Goal: Task Accomplishment & Management: Manage account settings

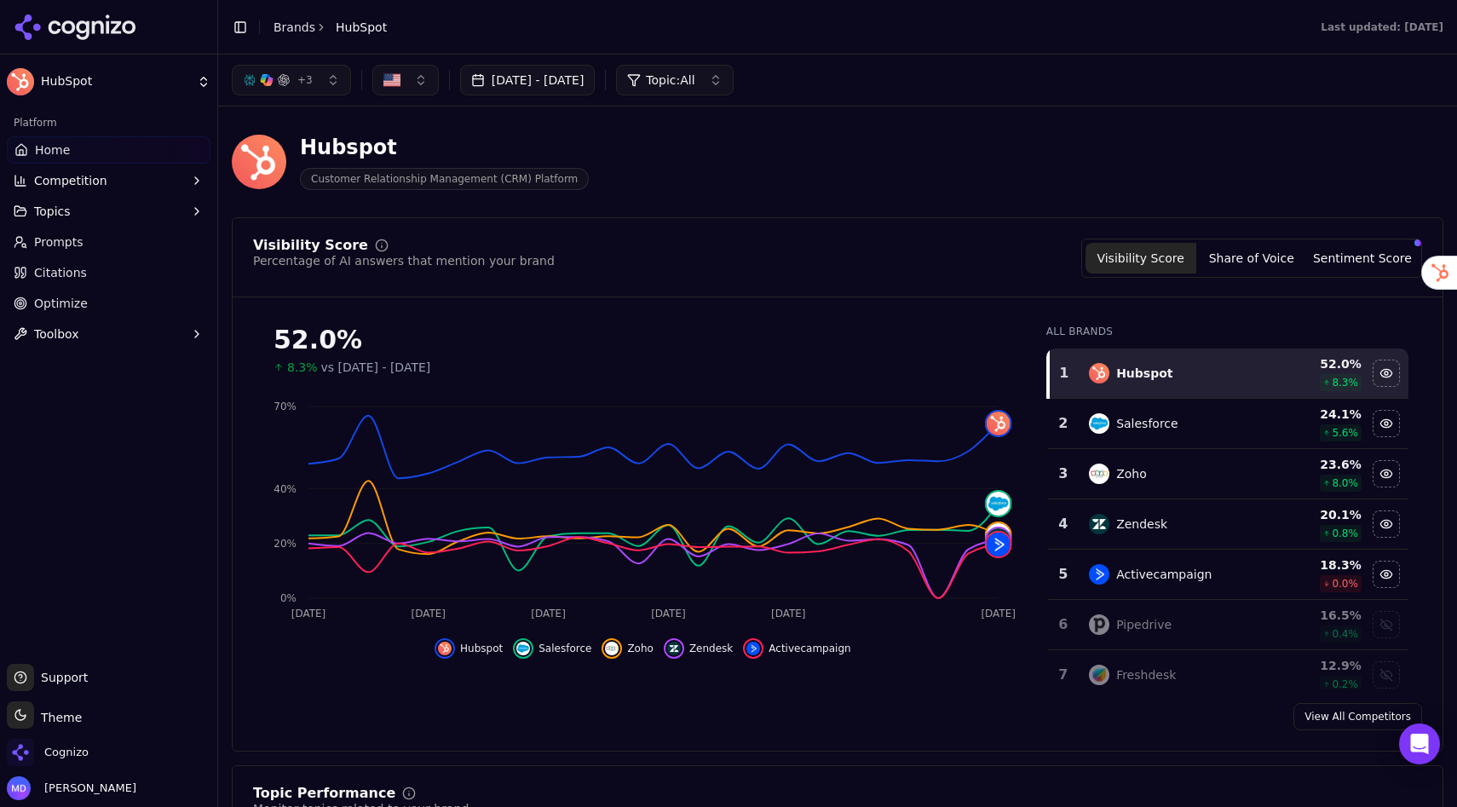
click at [52, 273] on span "Citations" at bounding box center [60, 272] width 53 height 17
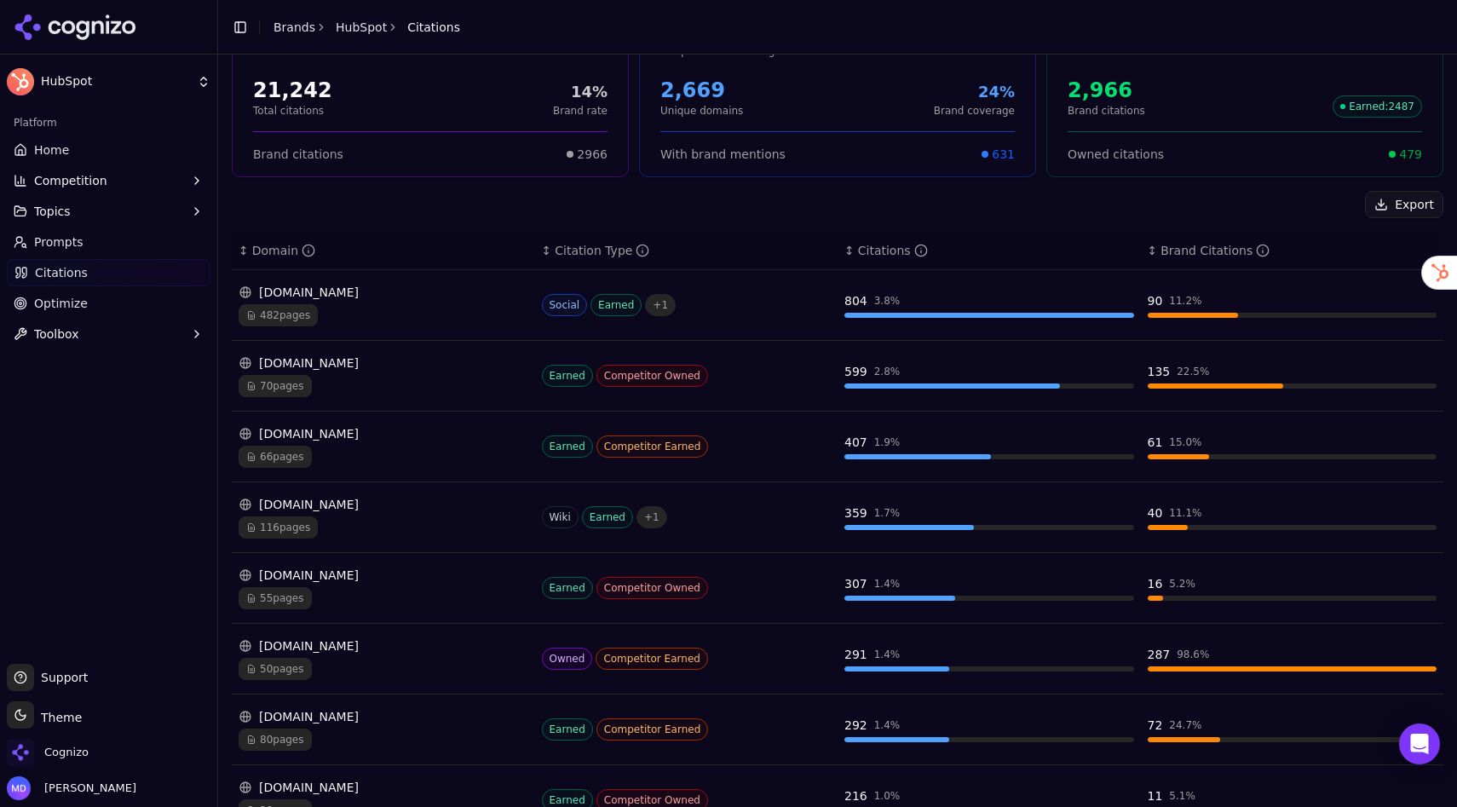
scroll to position [118, 0]
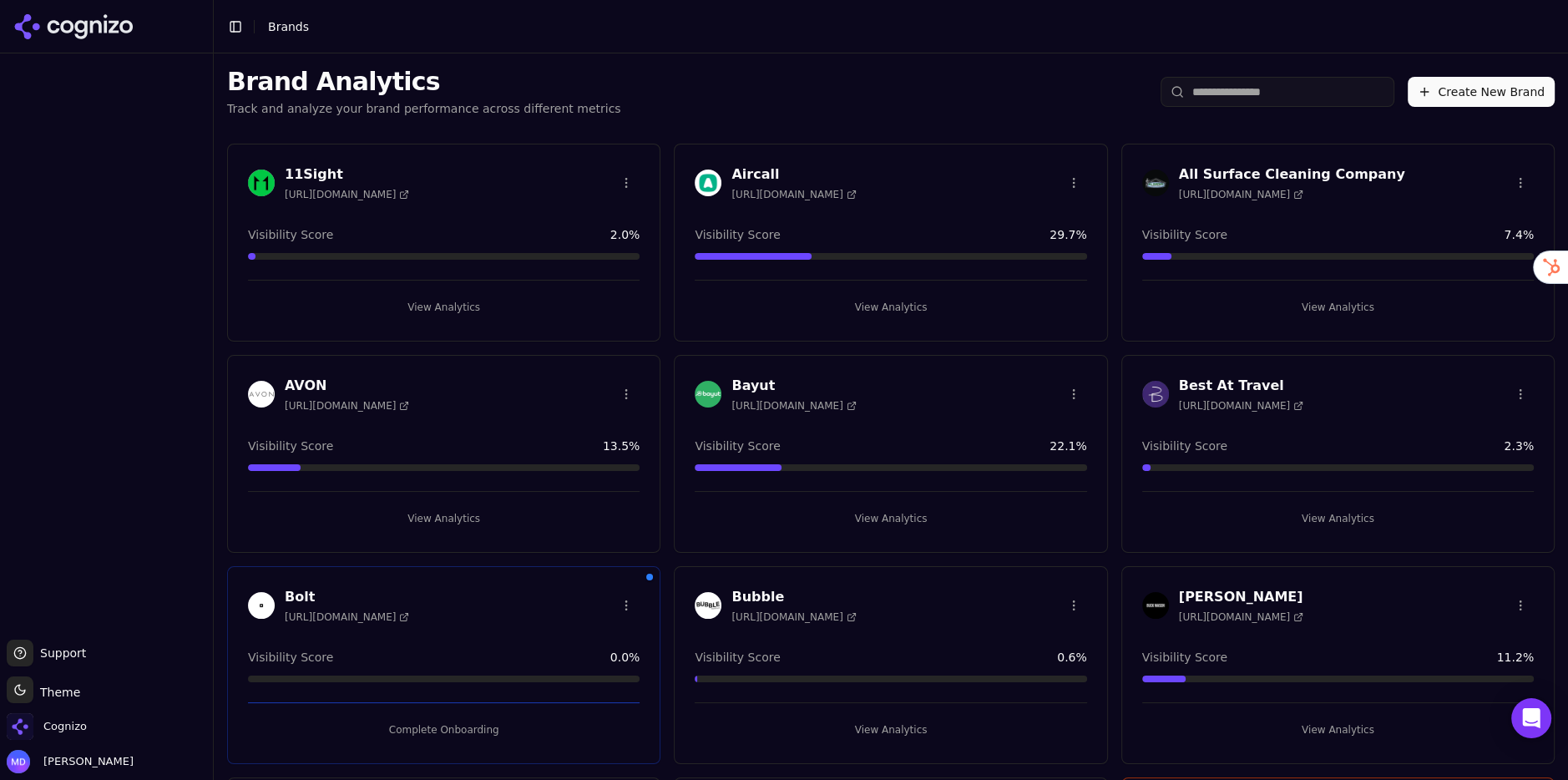
click at [1250, 94] on input "search" at bounding box center [1277, 91] width 234 height 30
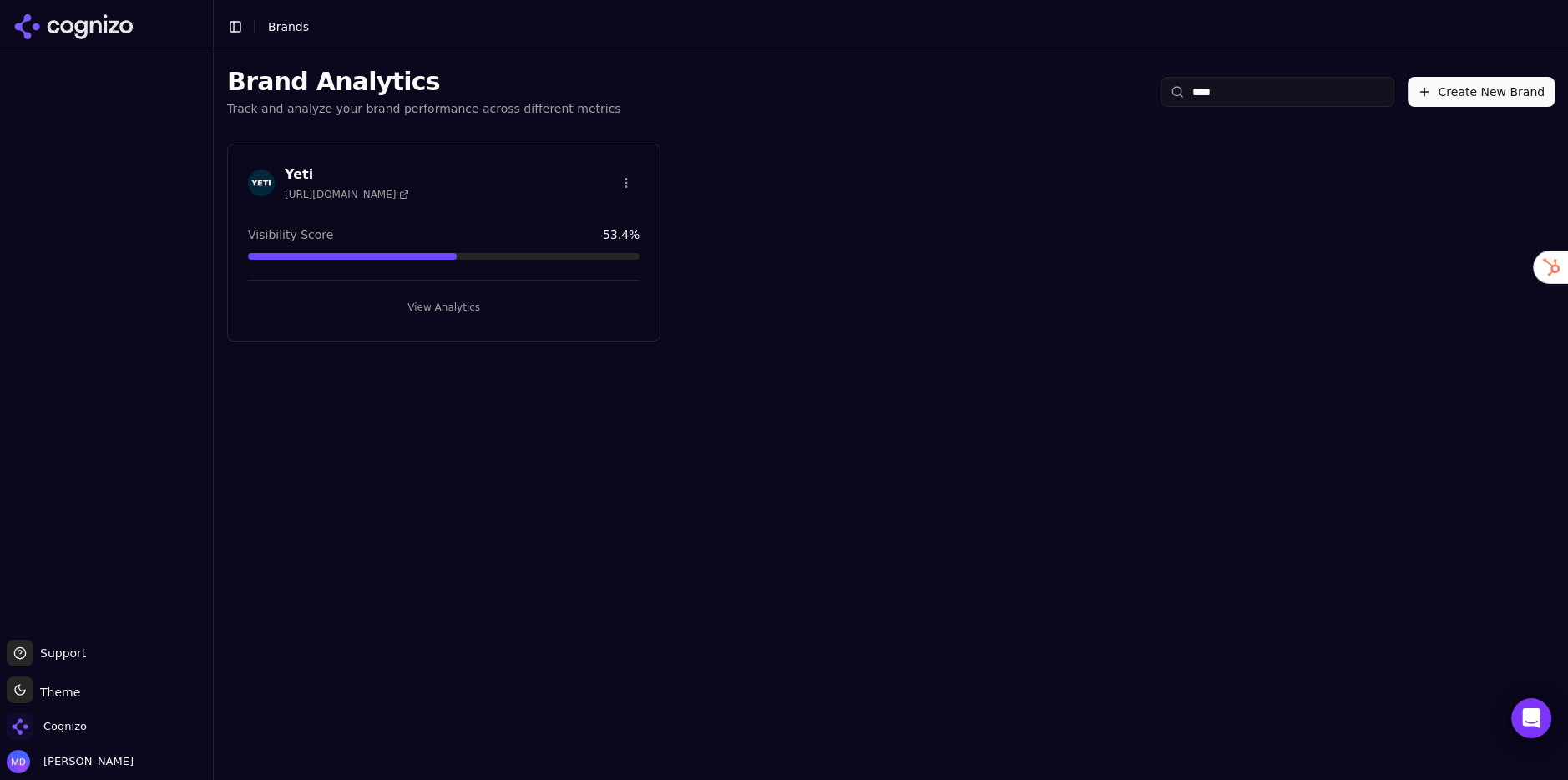
type input "****"
click at [589, 308] on button "View Analytics" at bounding box center [444, 307] width 392 height 26
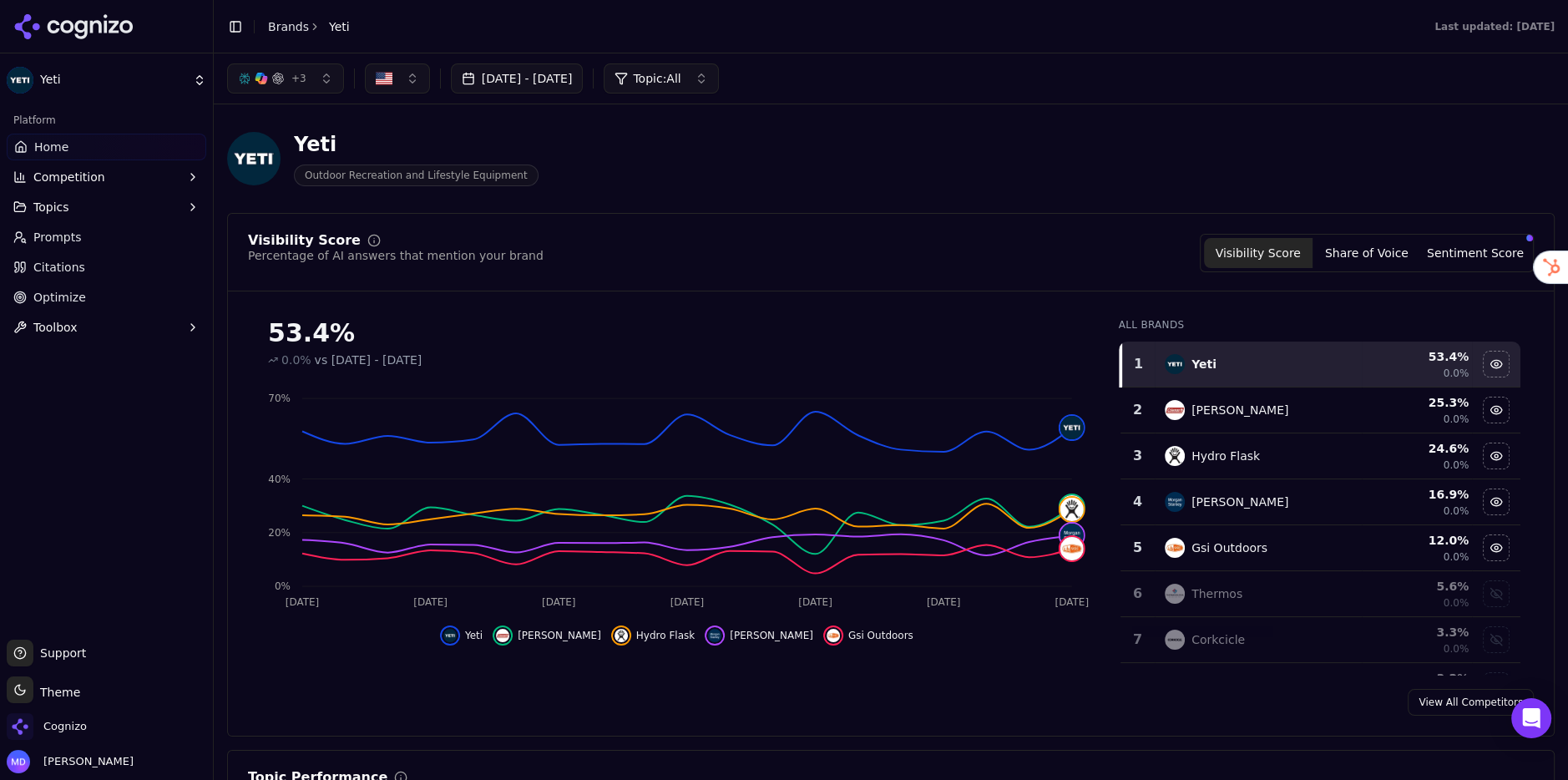
click at [1421, 255] on button "Share of Voice" at bounding box center [1367, 253] width 109 height 30
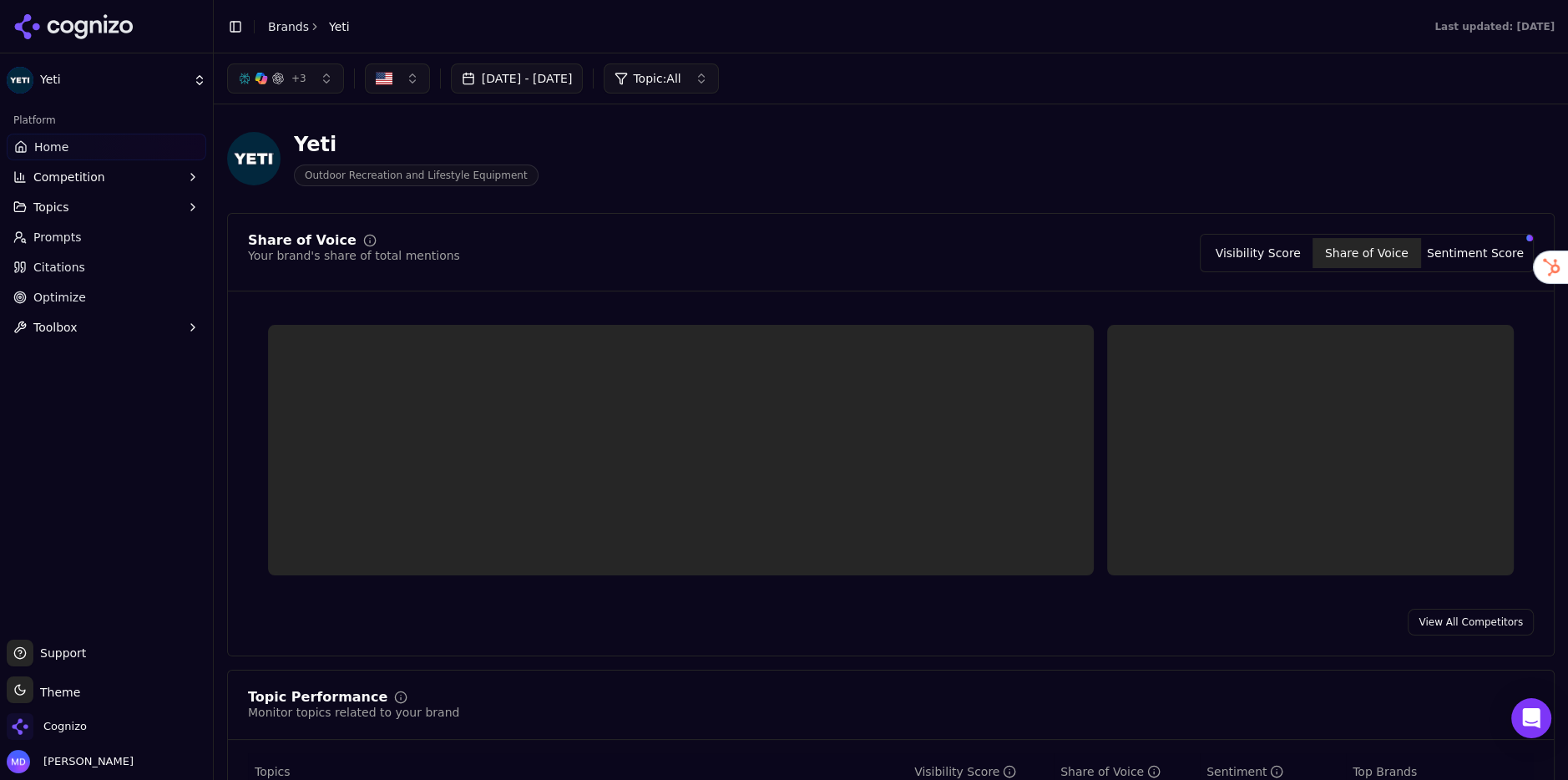
click at [1421, 255] on button "Share of Voice" at bounding box center [1367, 253] width 109 height 30
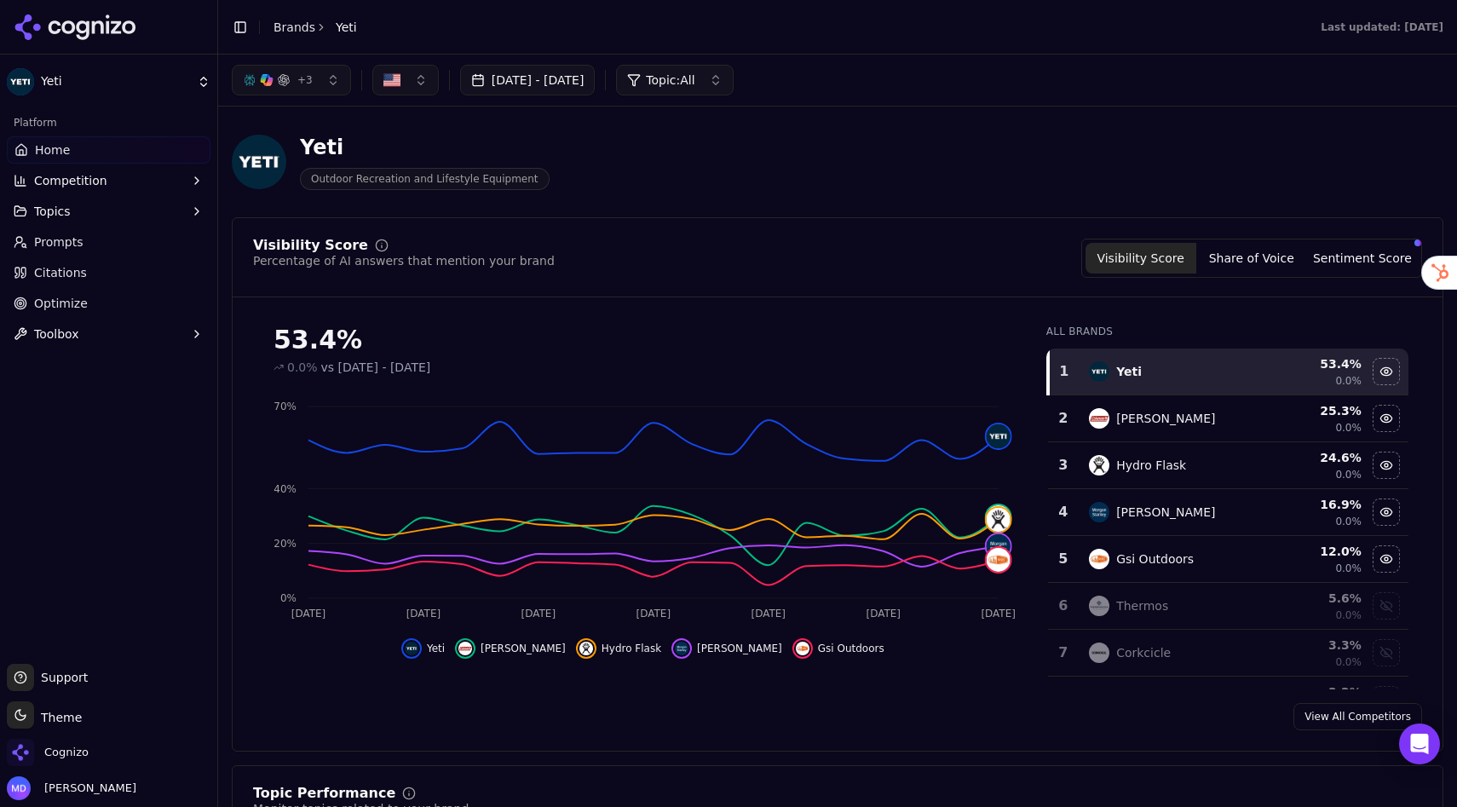
click at [1373, 268] on button "Sentiment Score" at bounding box center [1362, 258] width 111 height 31
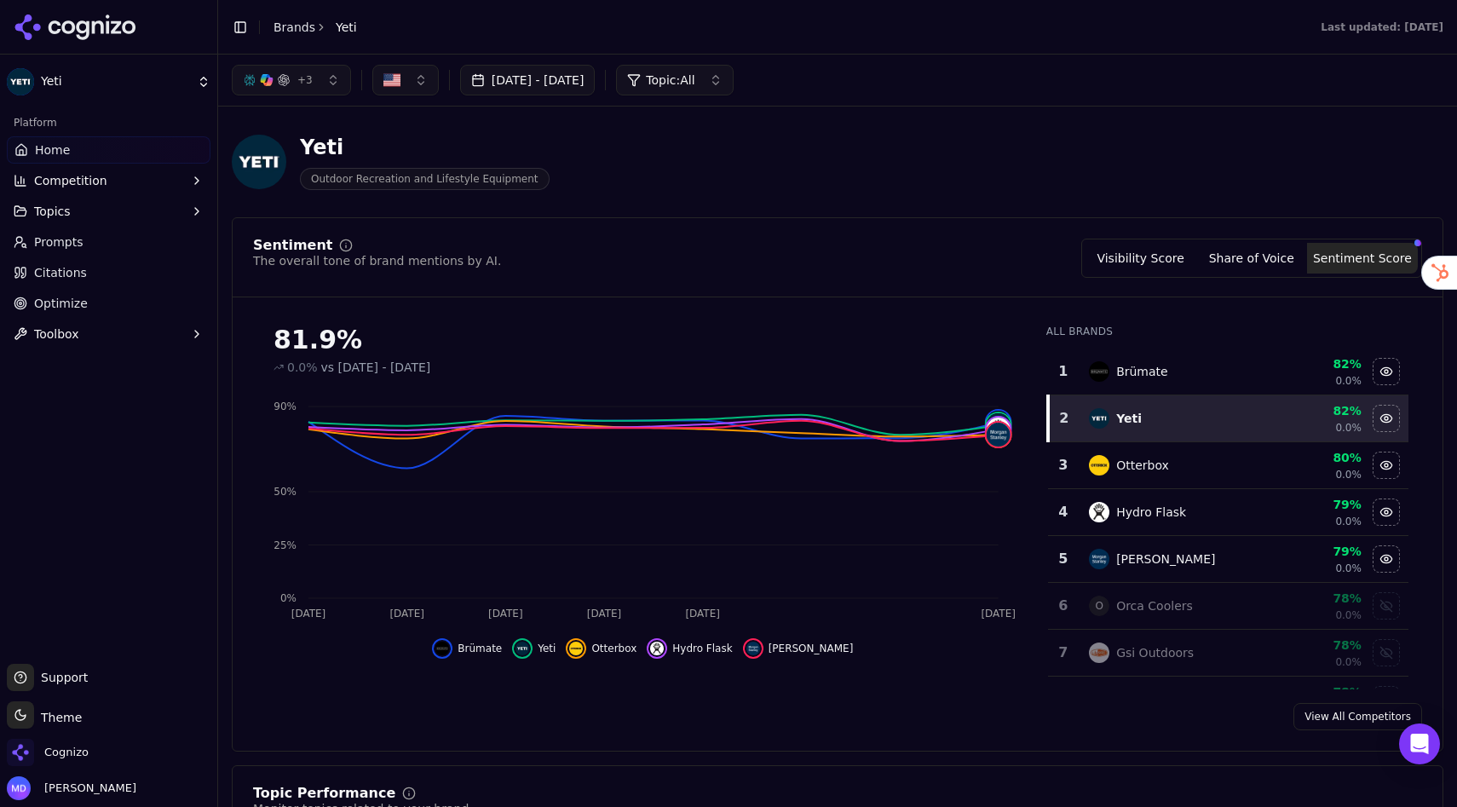
click at [1165, 264] on button "Visibility Score" at bounding box center [1141, 258] width 111 height 31
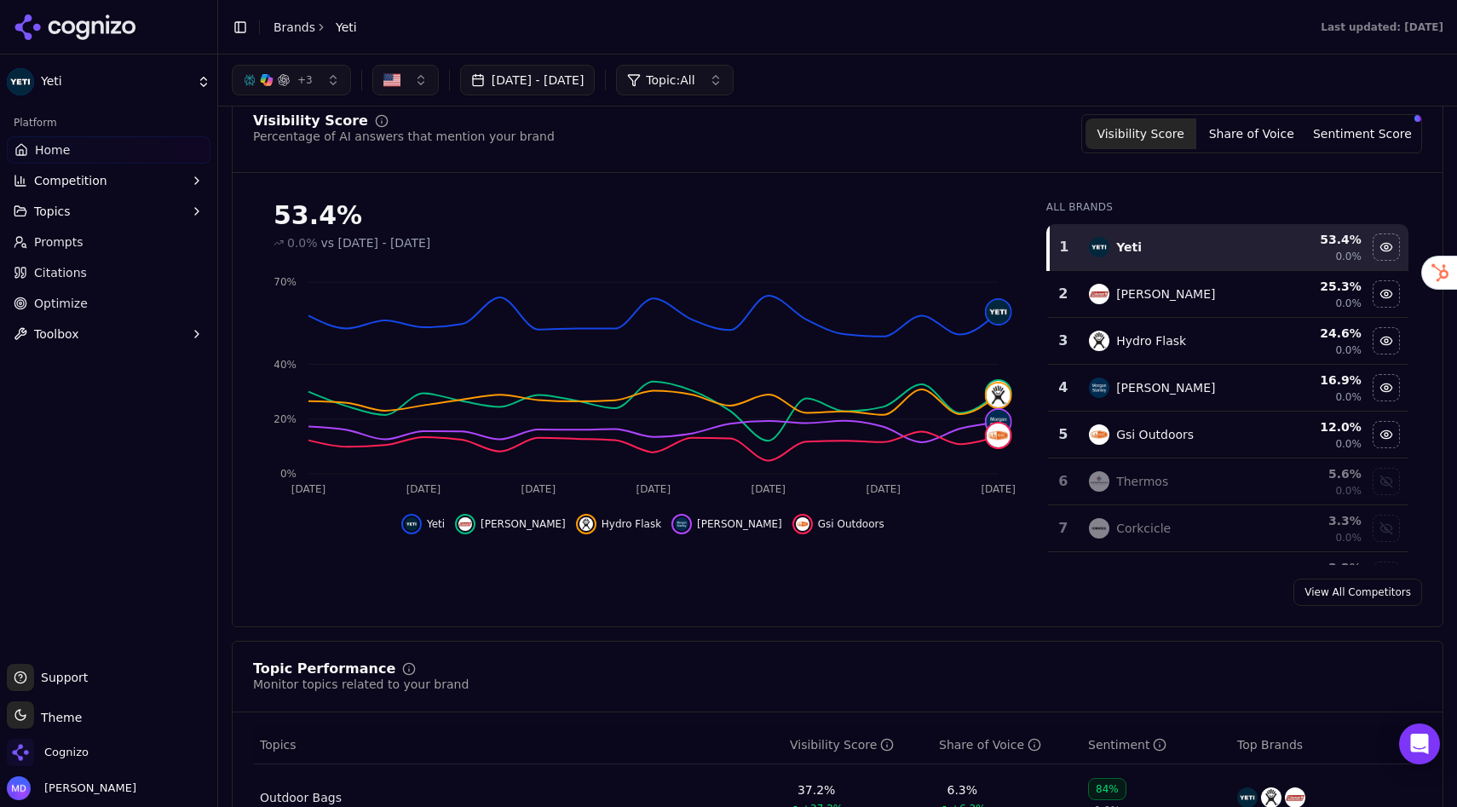
scroll to position [117, 0]
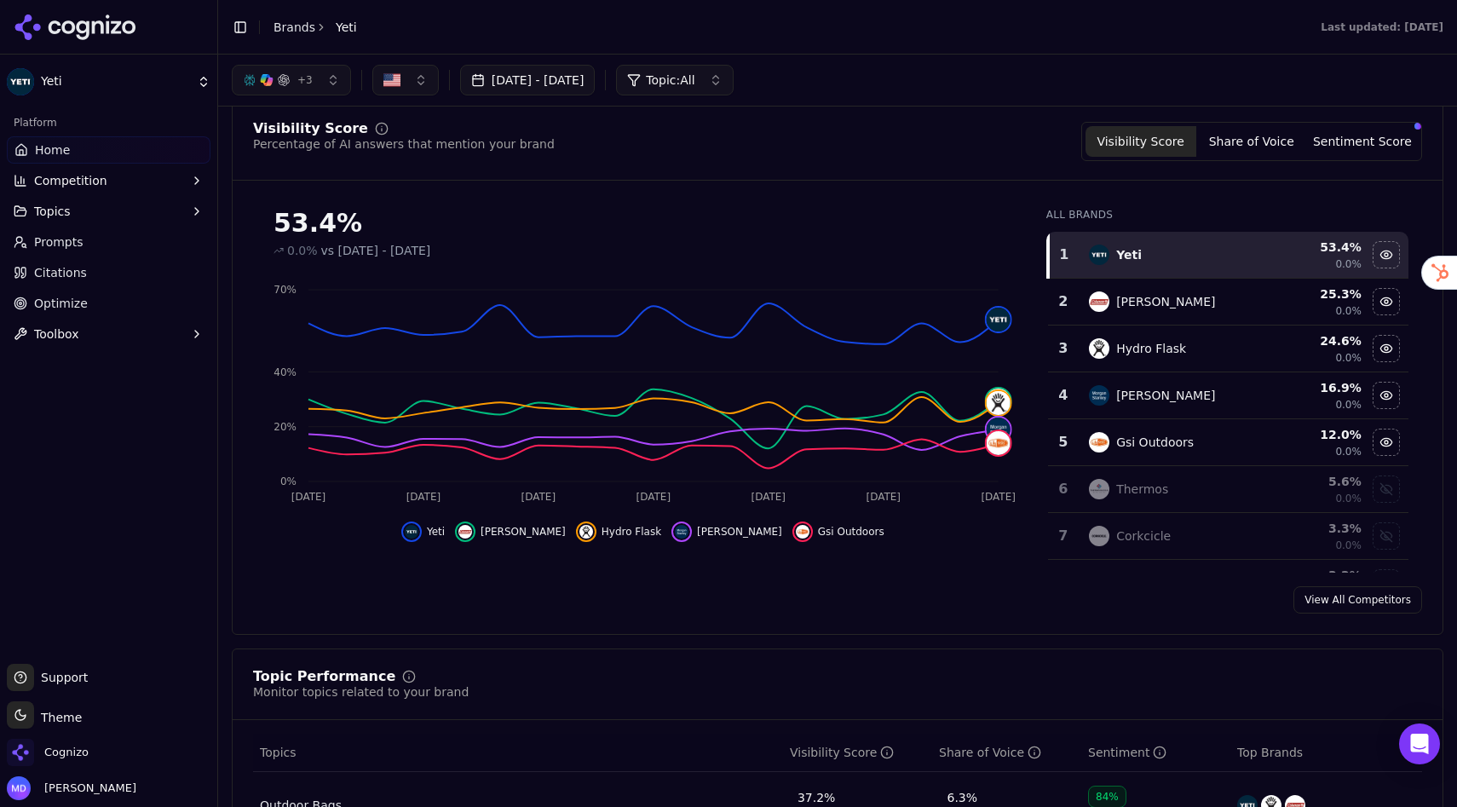
click at [303, 32] on link "Brands" at bounding box center [295, 27] width 42 height 14
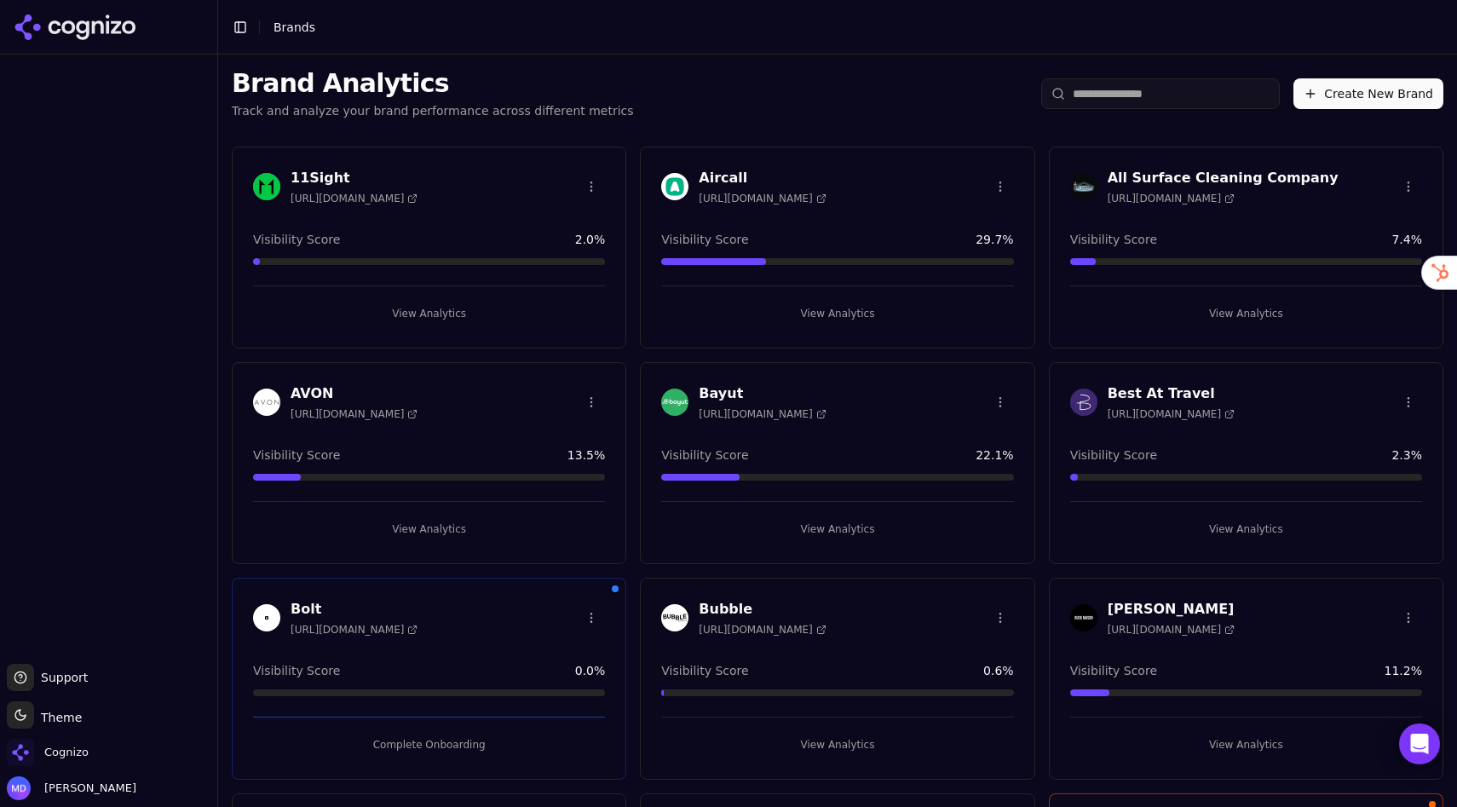
click at [841, 315] on button "View Analytics" at bounding box center [837, 313] width 352 height 27
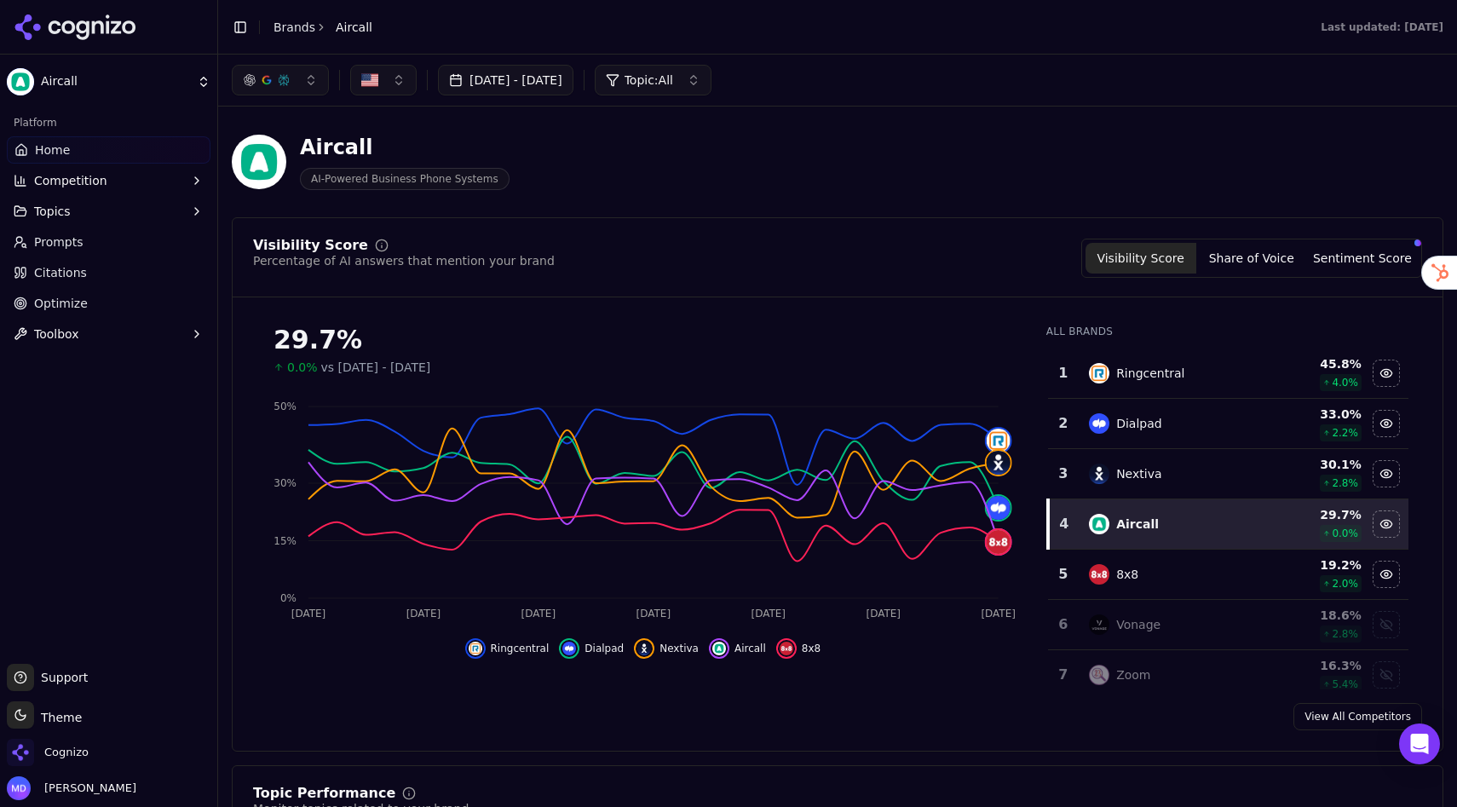
click at [296, 26] on link "Brands" at bounding box center [295, 27] width 42 height 14
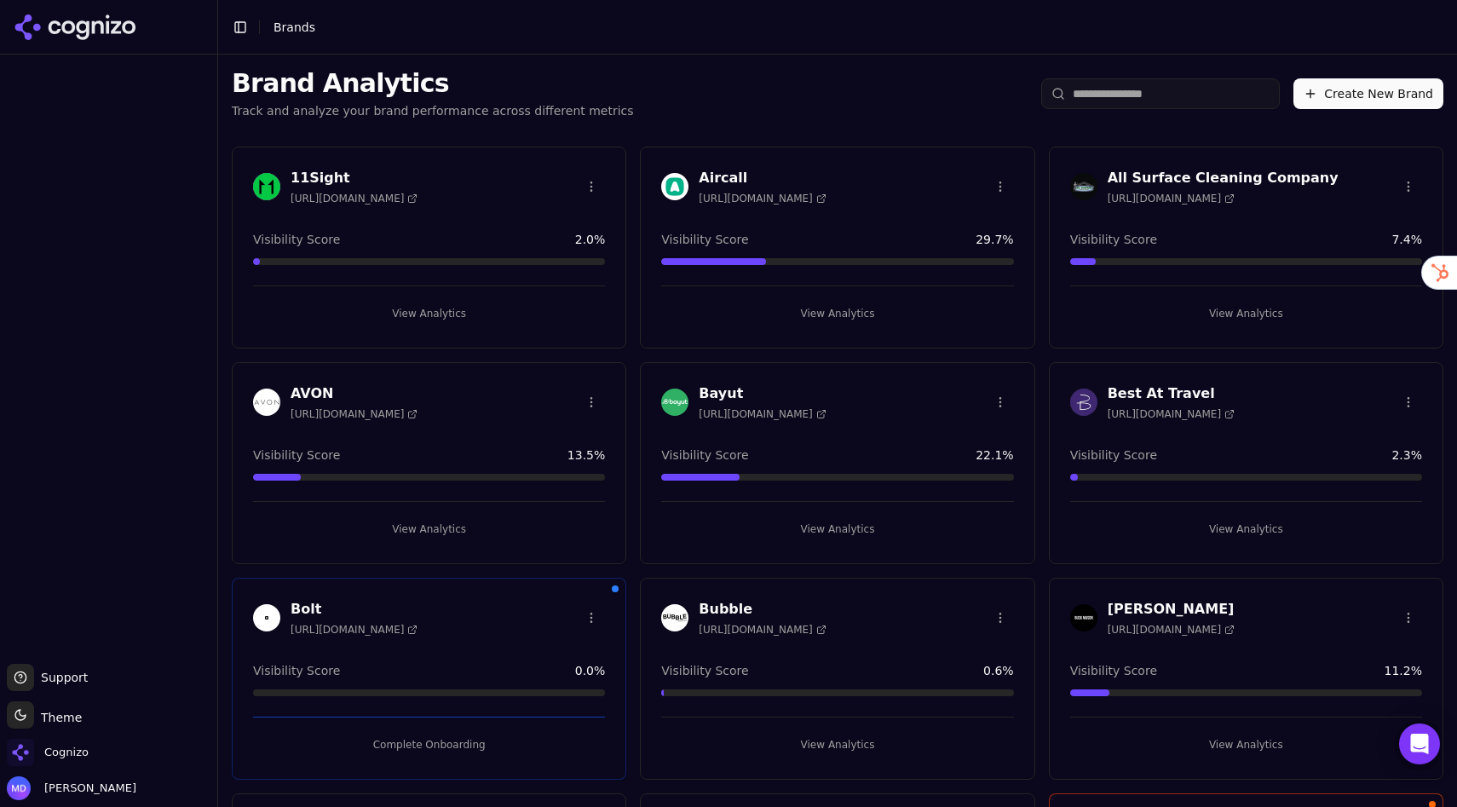
click at [1190, 101] on input "search" at bounding box center [1160, 93] width 239 height 31
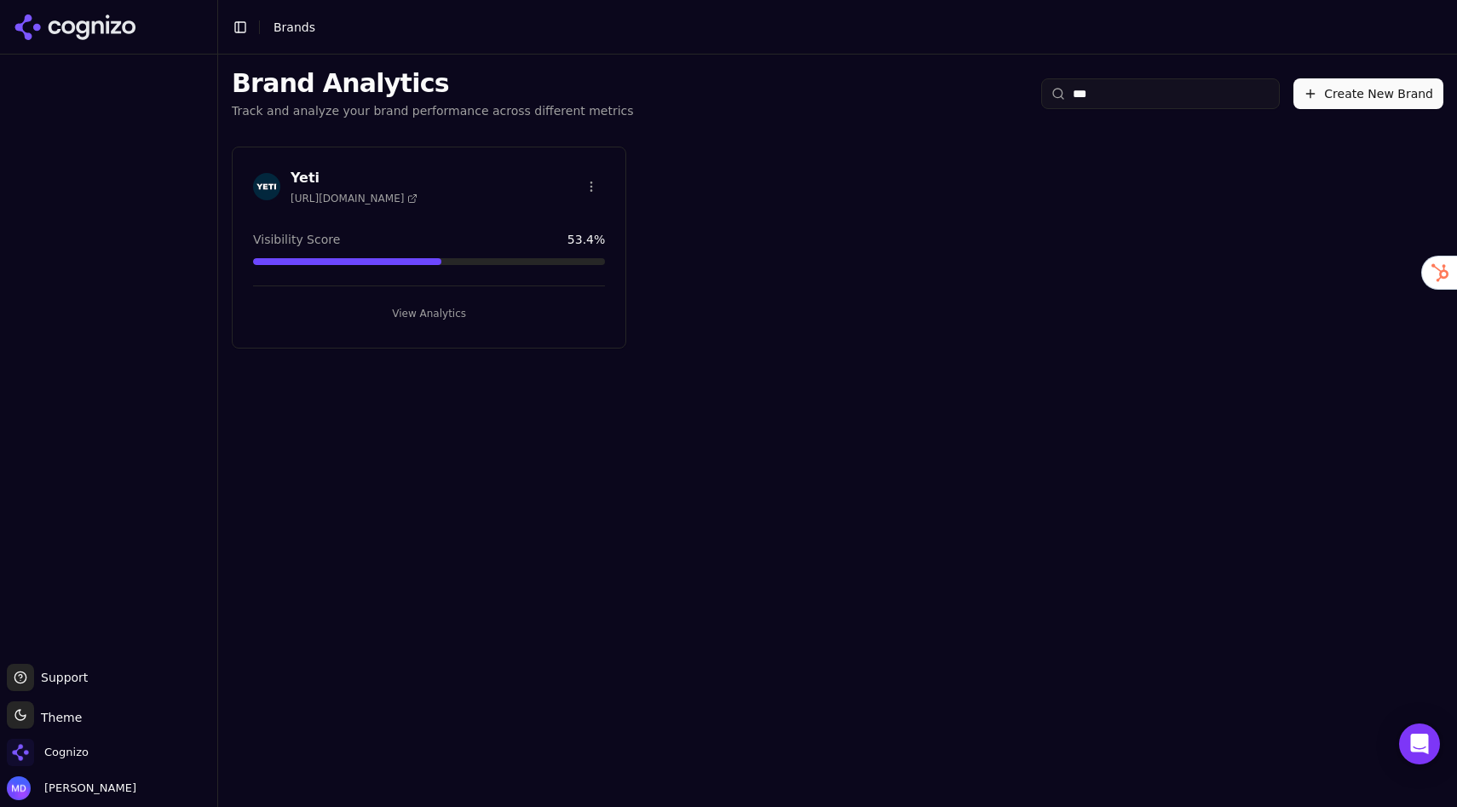
type input "***"
click at [412, 312] on button "View Analytics" at bounding box center [429, 313] width 352 height 27
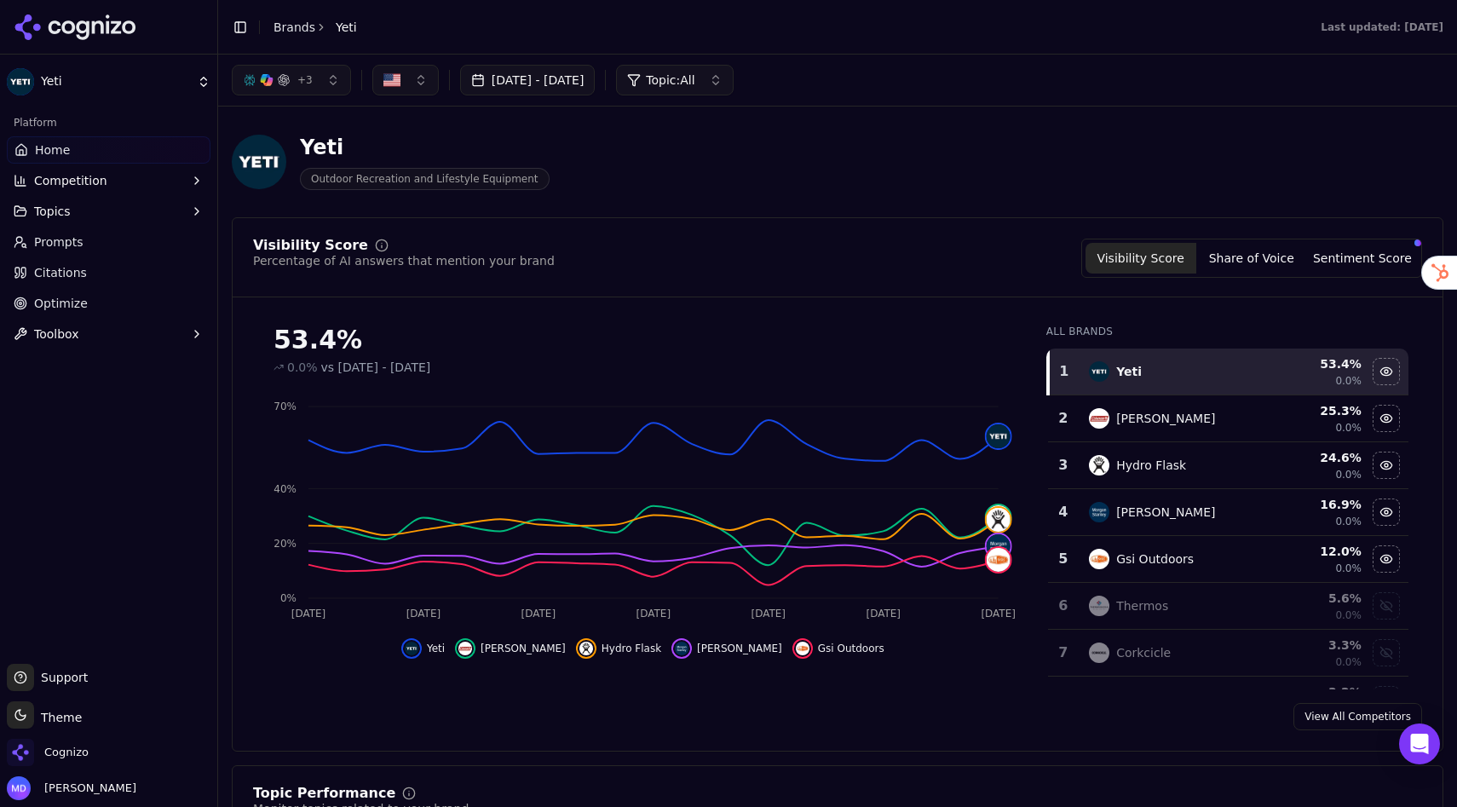
click at [97, 252] on link "Prompts" at bounding box center [109, 241] width 204 height 27
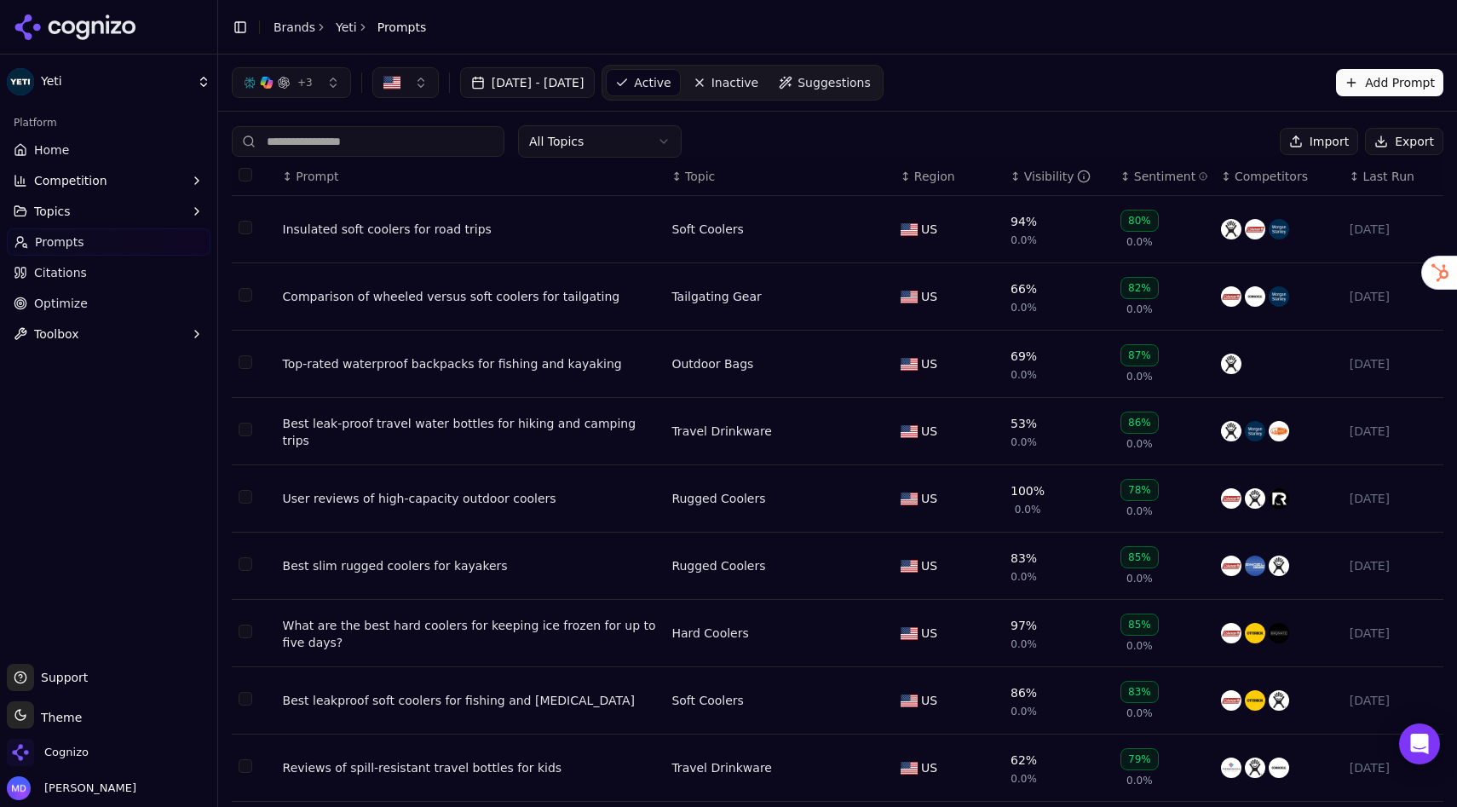
click at [863, 87] on span "Suggestions" at bounding box center [834, 82] width 73 height 17
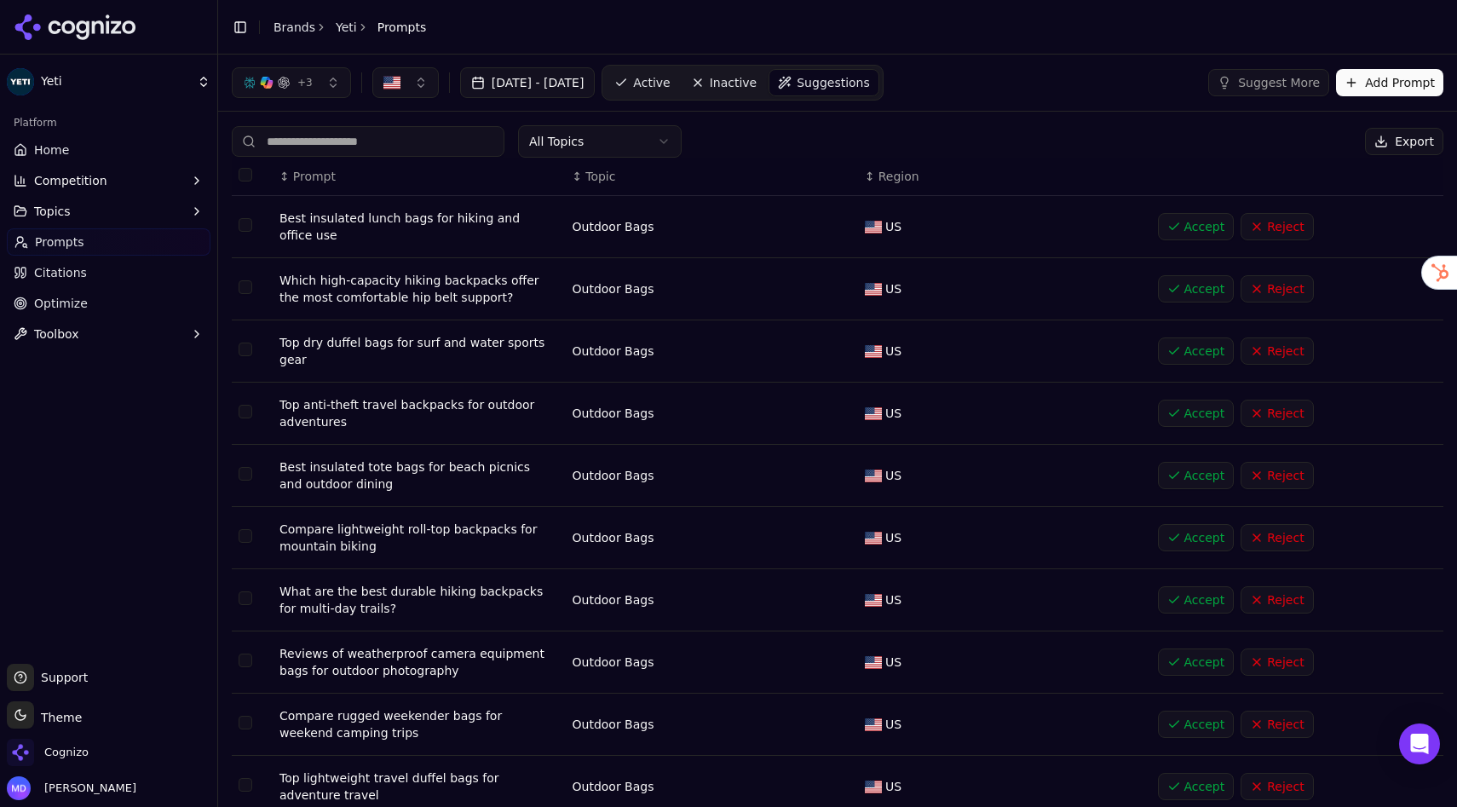
click at [670, 75] on span "Active" at bounding box center [651, 82] width 37 height 17
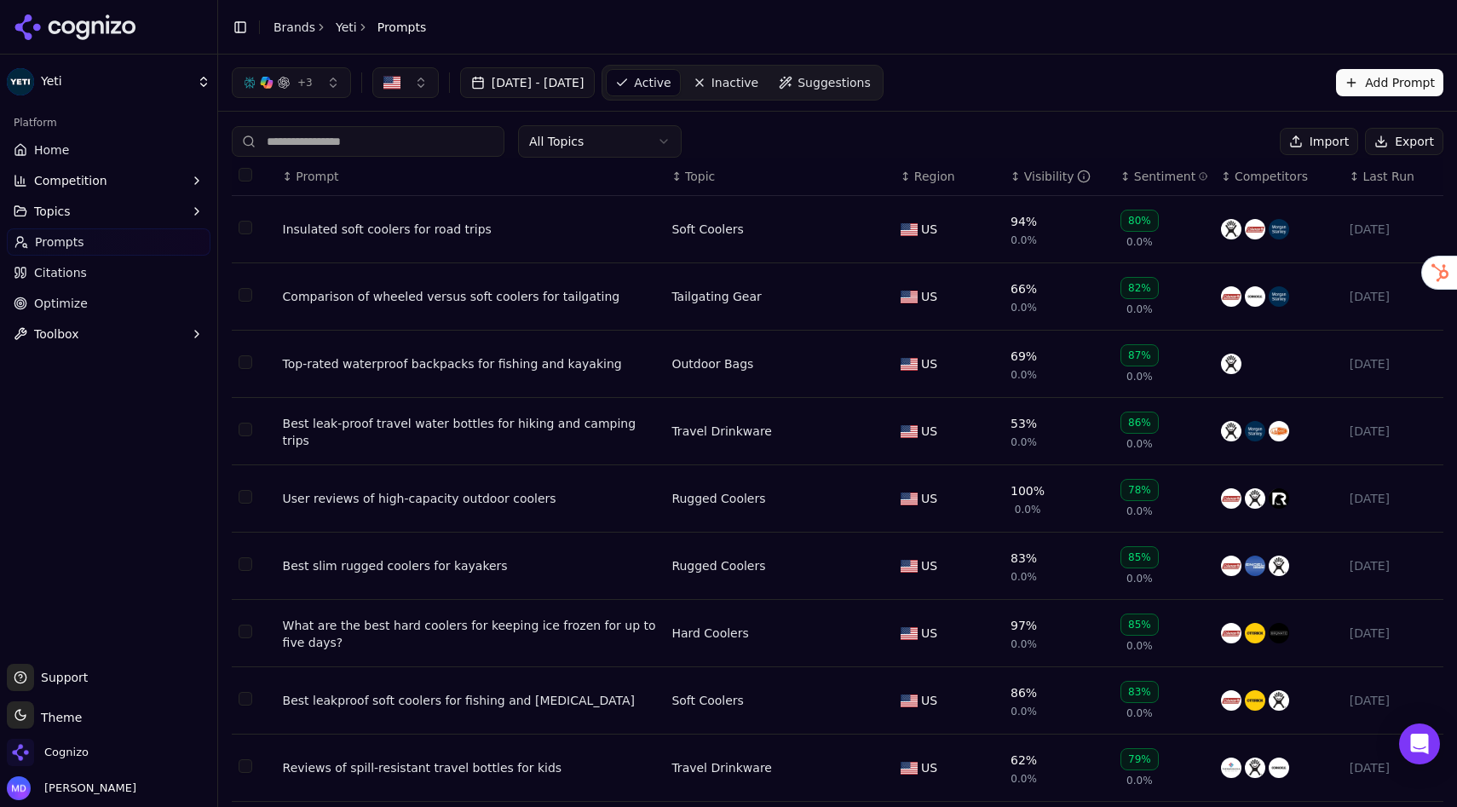
click at [246, 235] on td "Data table" at bounding box center [254, 229] width 44 height 67
click at [247, 302] on button "Select row 2" at bounding box center [246, 295] width 14 height 14
click at [246, 216] on td "Data table" at bounding box center [254, 229] width 44 height 67
click at [246, 228] on button "Select row 1" at bounding box center [246, 228] width 14 height 14
click at [244, 232] on button "Select row 1" at bounding box center [246, 228] width 14 height 14
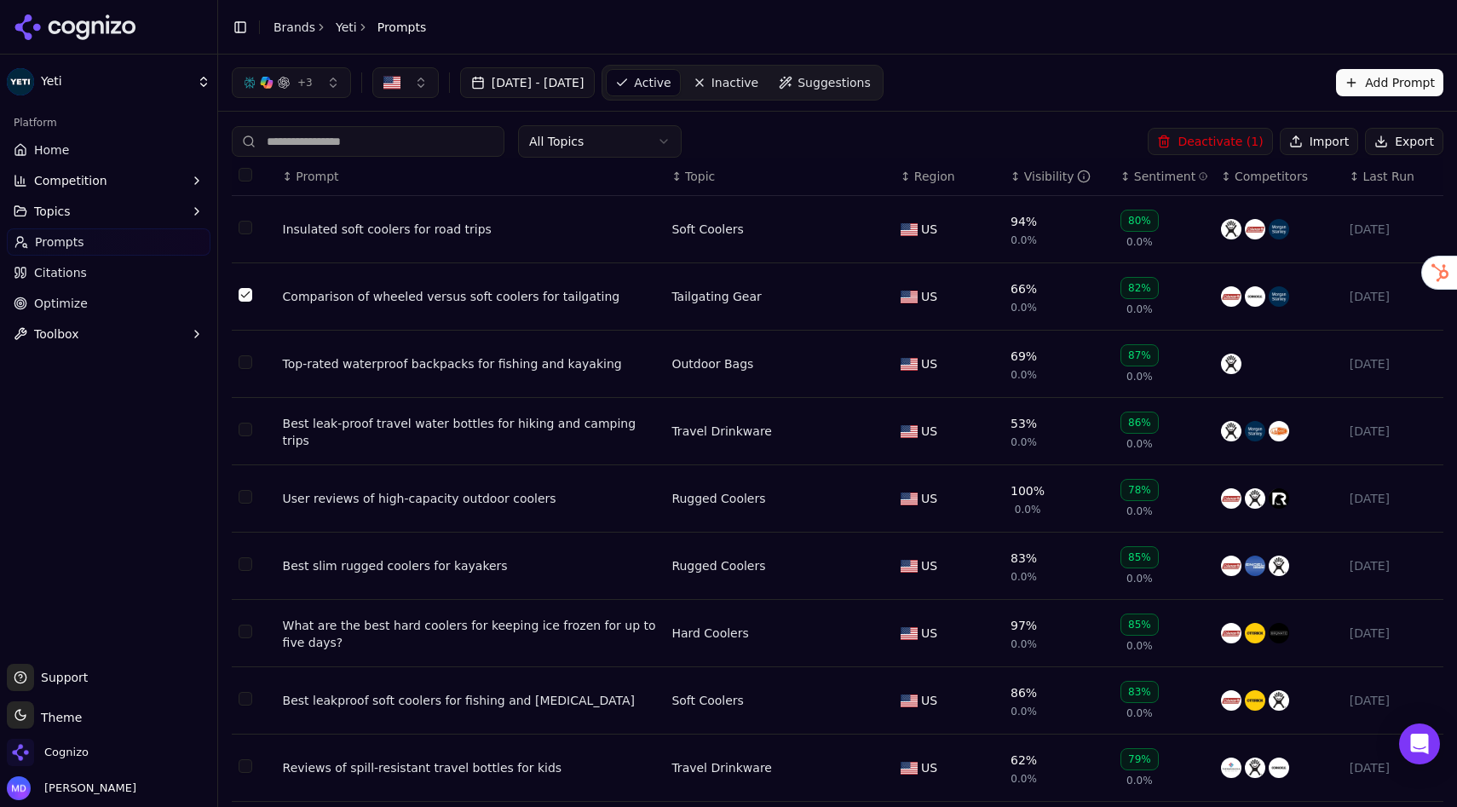
click at [244, 298] on button "Select row 2" at bounding box center [246, 295] width 14 height 14
click at [291, 74] on button "+ 3" at bounding box center [291, 82] width 119 height 31
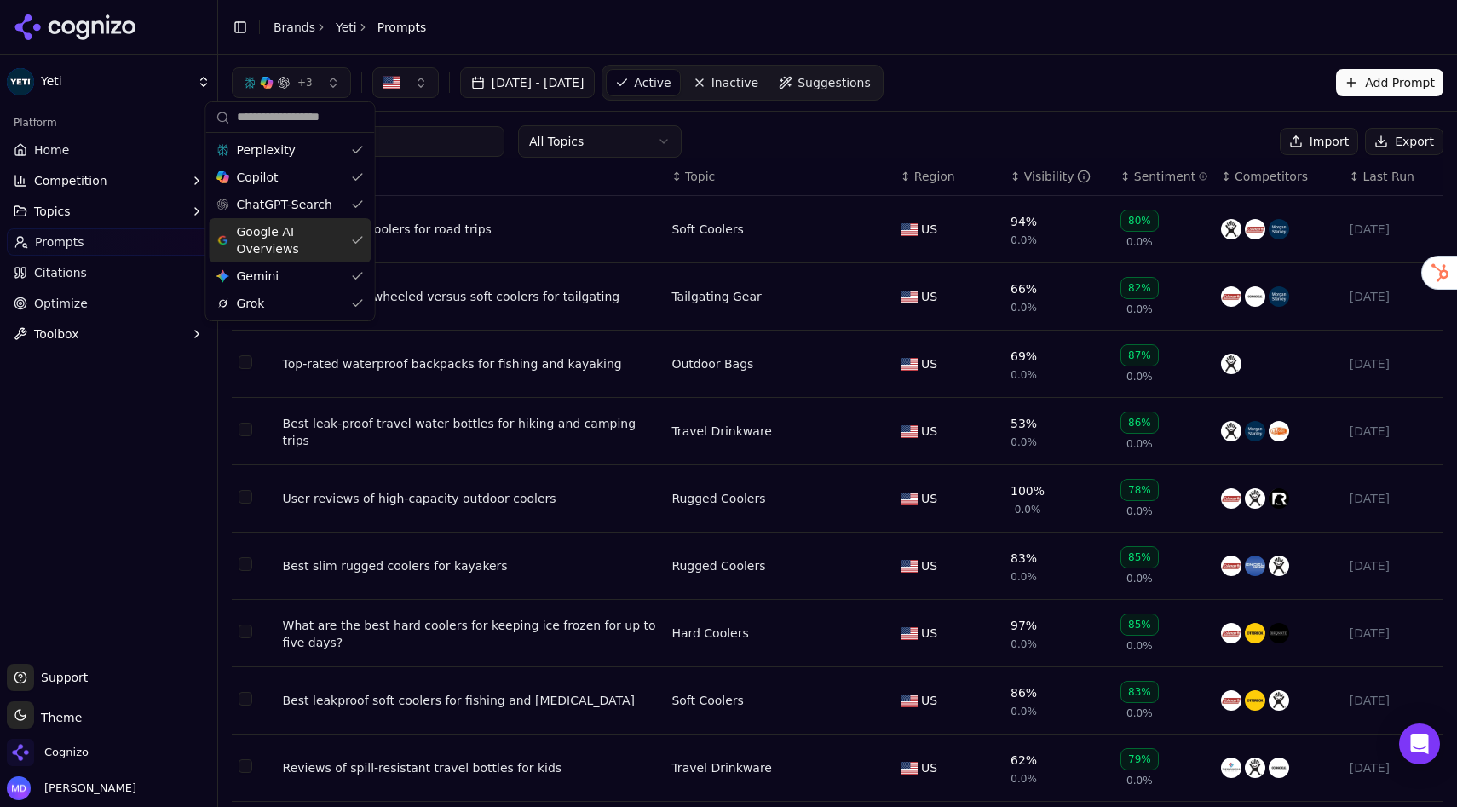
click at [724, 107] on div "+ 3 Jul 16, 2025 - Aug 15, 2025 Active Inactive Suggestions Add Prompt" at bounding box center [837, 83] width 1239 height 56
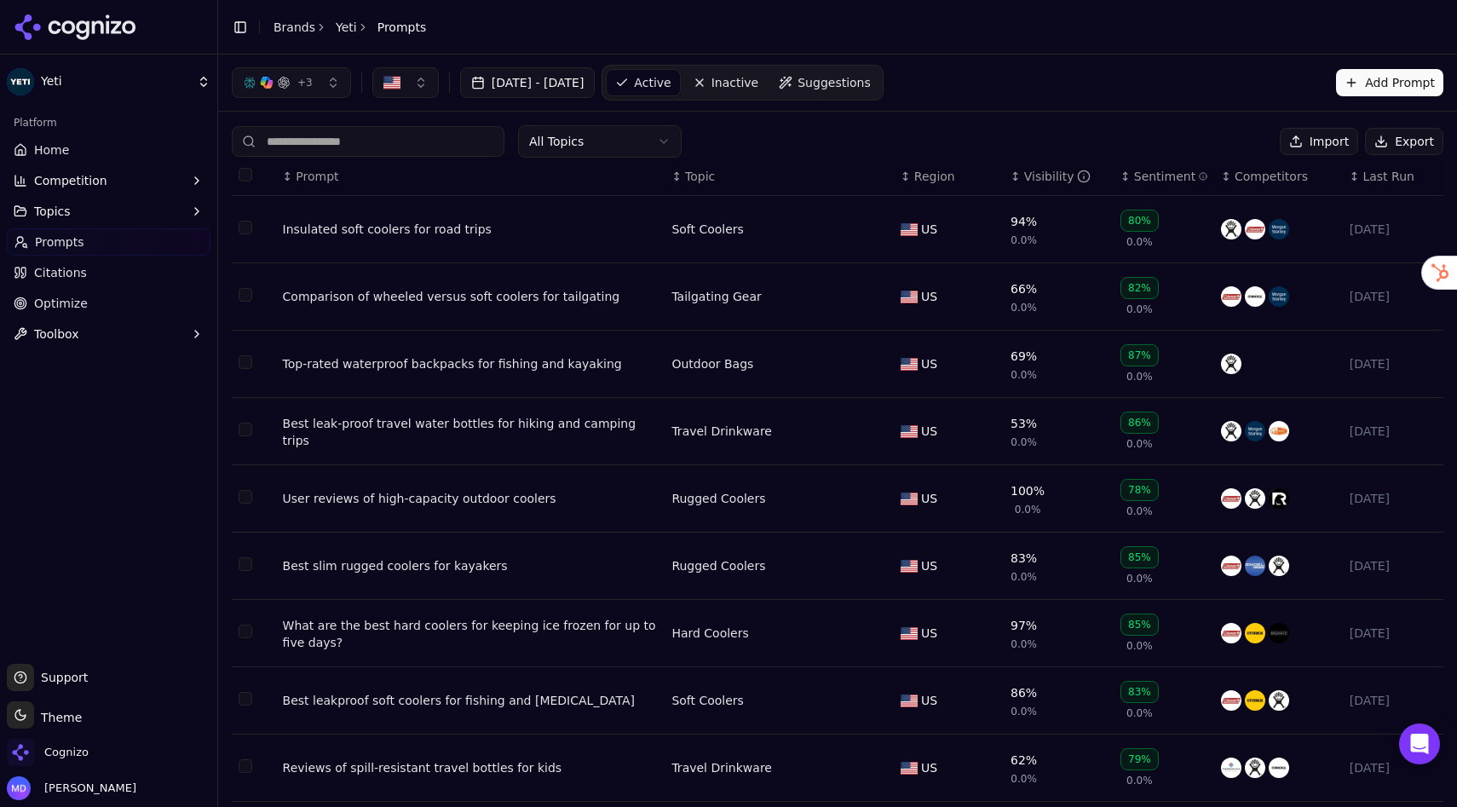
click at [477, 299] on div "Comparison of wheeled versus soft coolers for tailgating" at bounding box center [471, 296] width 376 height 17
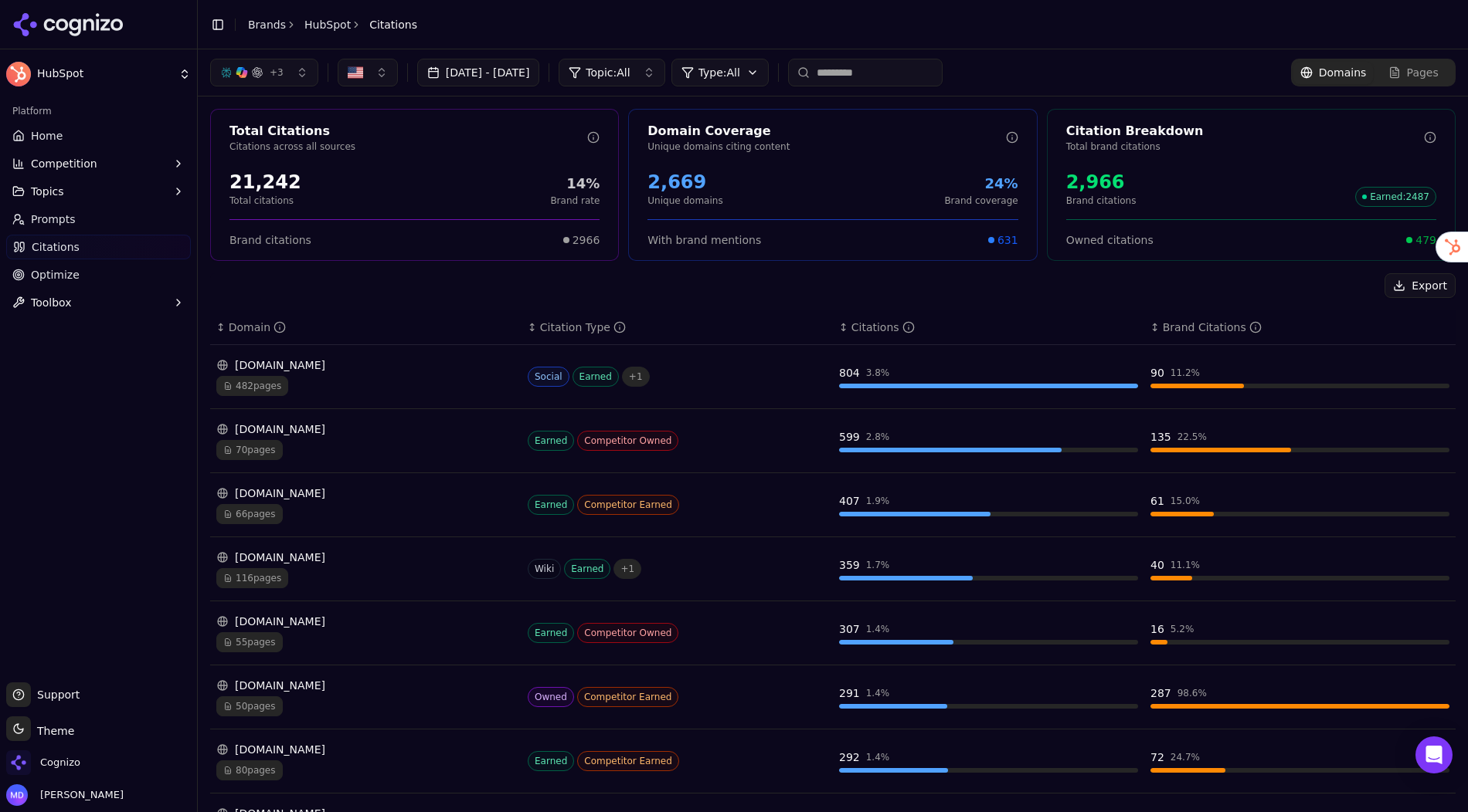
scroll to position [106, 0]
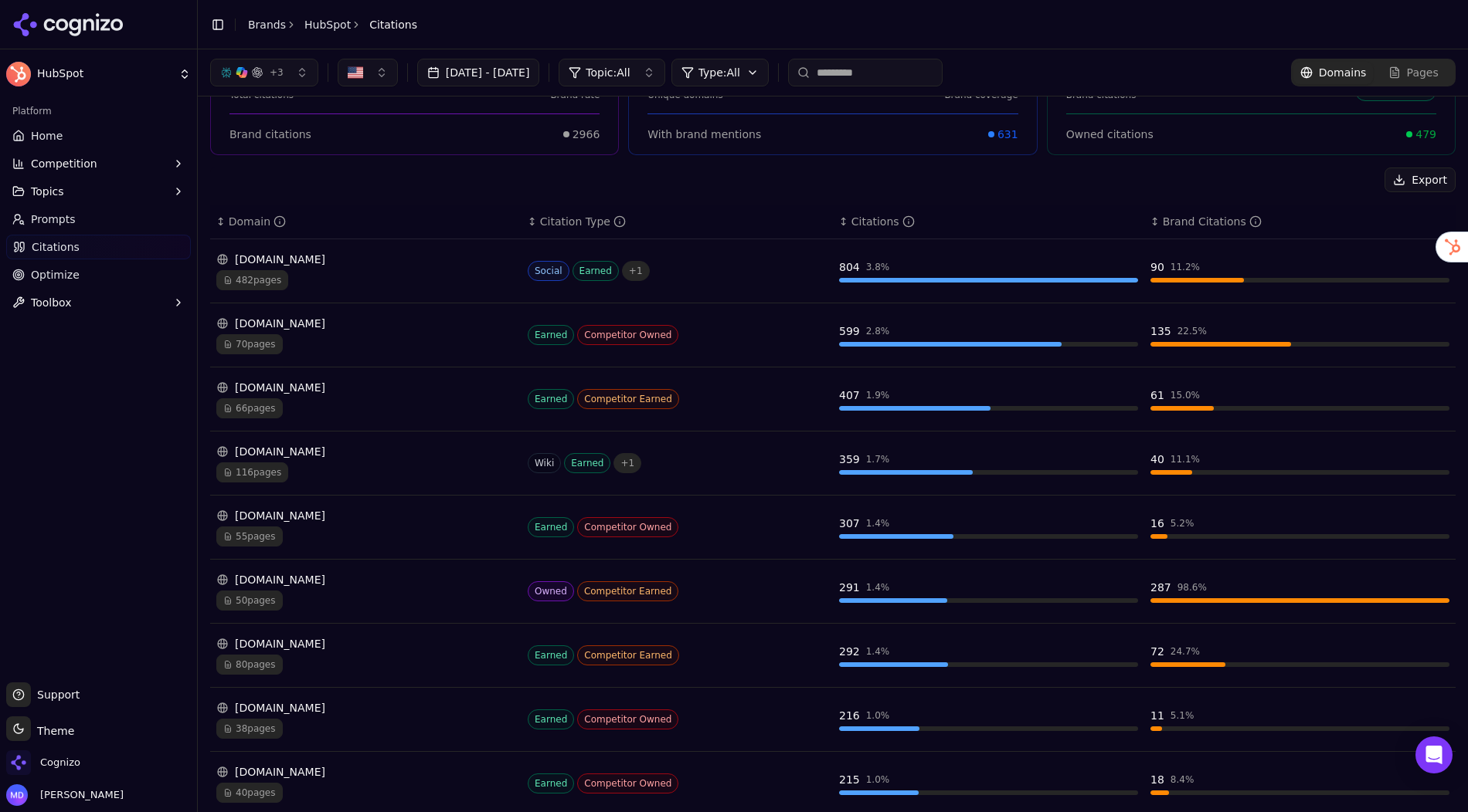
drag, startPoint x: 81, startPoint y: 133, endPoint x: 452, endPoint y: 6, distance: 392.1
click at [81, 133] on link "Home" at bounding box center [99, 135] width 185 height 24
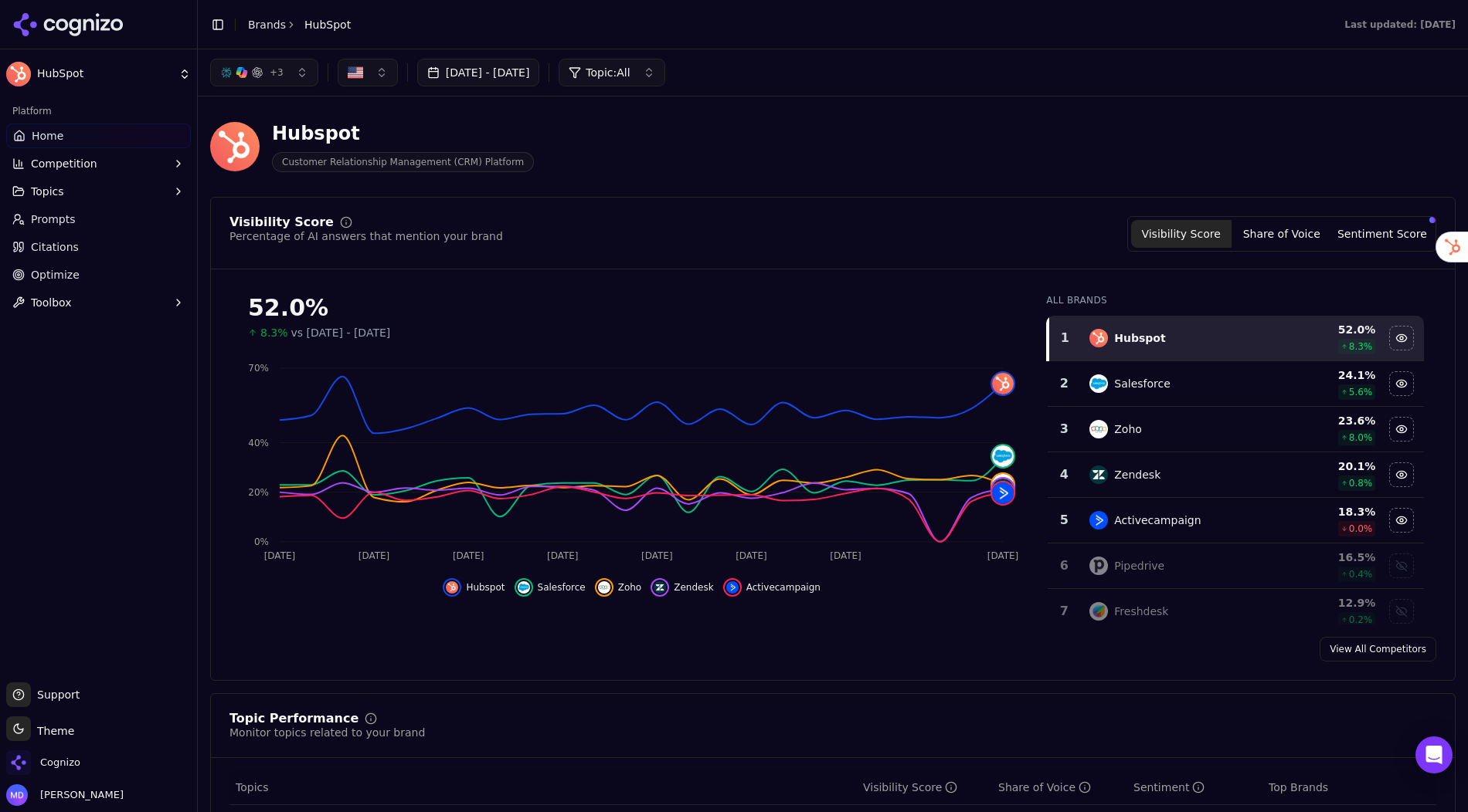
click at [1388, 229] on button "Sentiment Score" at bounding box center [1382, 234] width 101 height 28
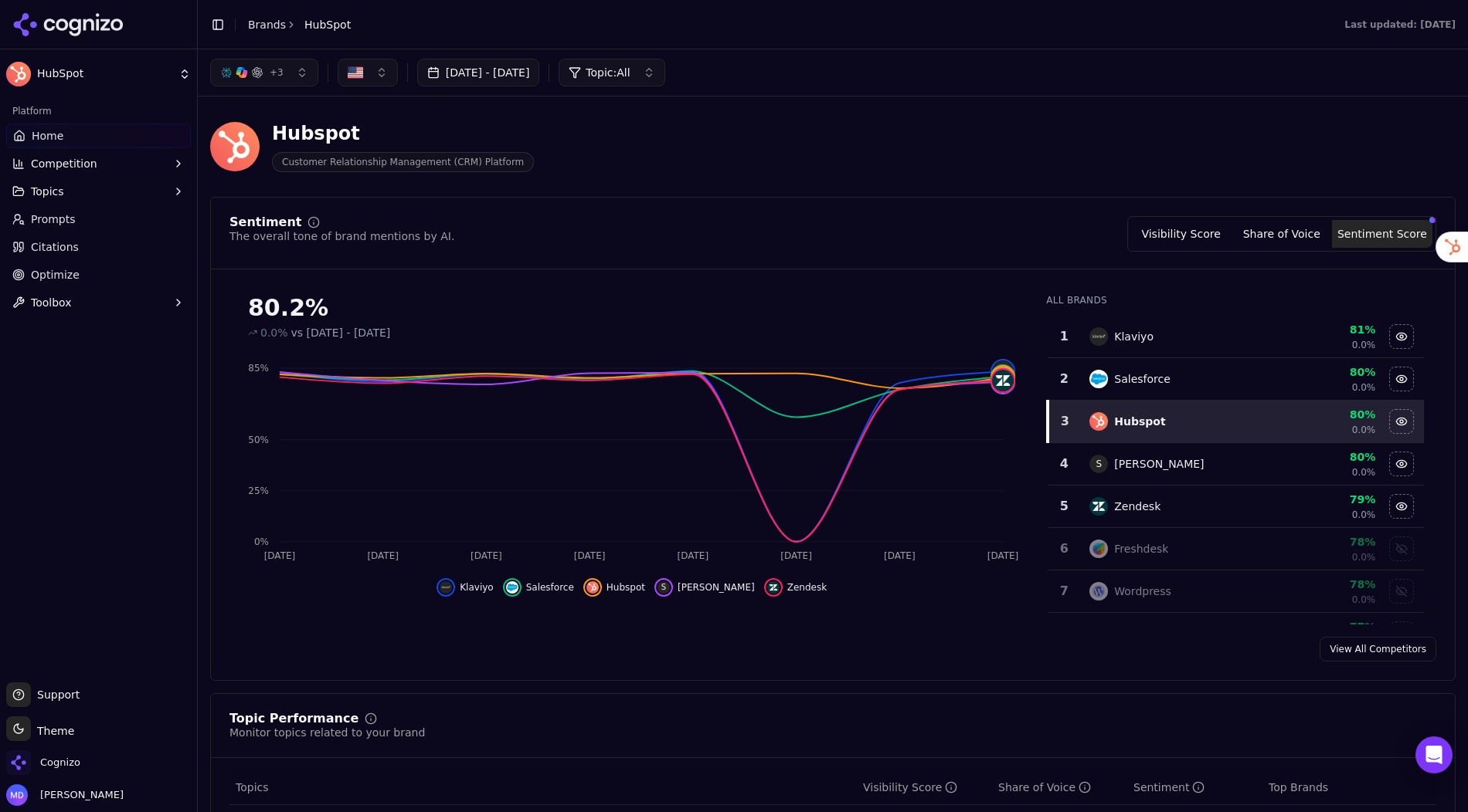
click at [1204, 235] on button "Visibility Score" at bounding box center [1181, 234] width 101 height 28
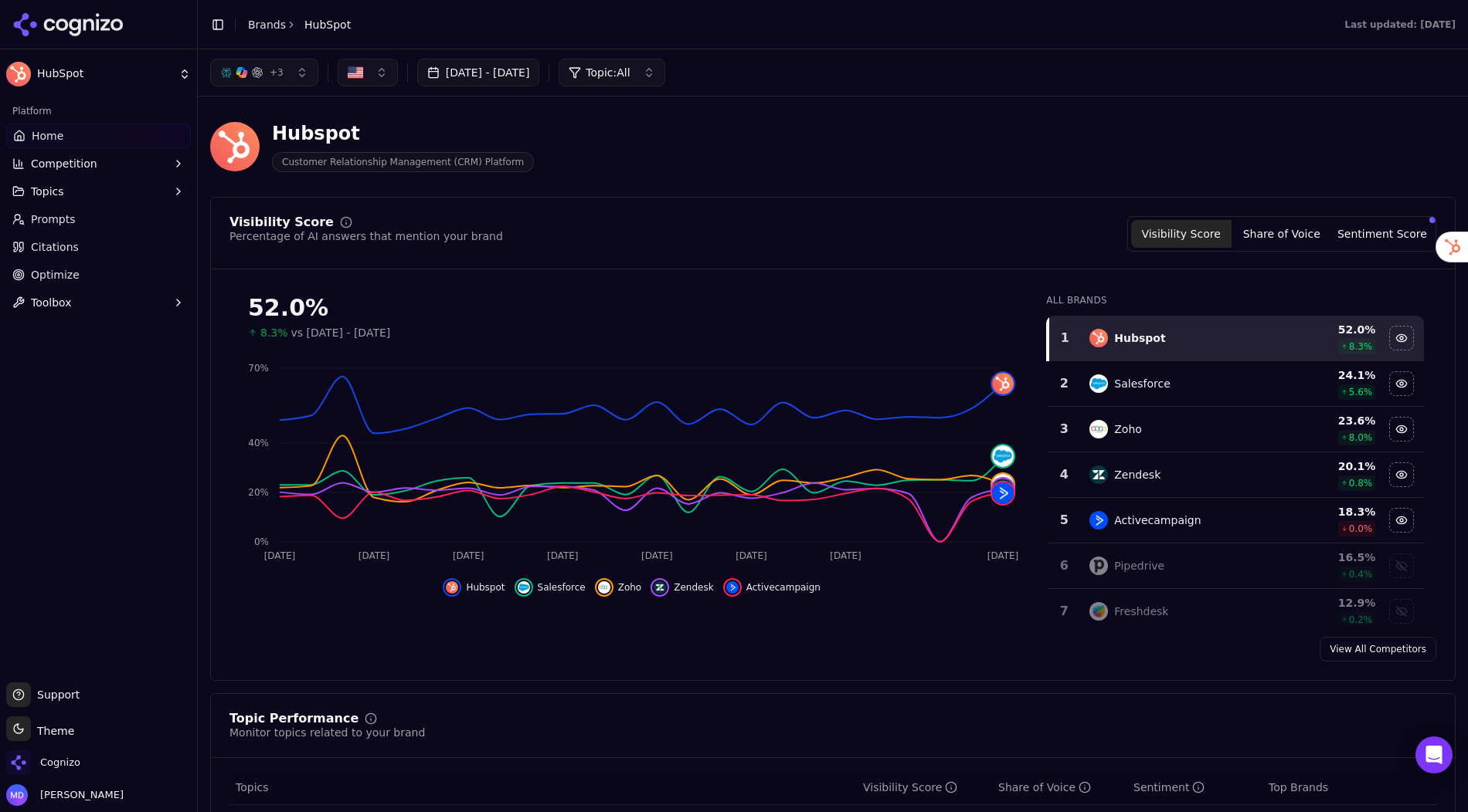
click at [363, 65] on button "button" at bounding box center [367, 72] width 60 height 28
click at [661, 175] on div "Hubspot Customer Relationship Management (CRM) Platform" at bounding box center [833, 147] width 1246 height 76
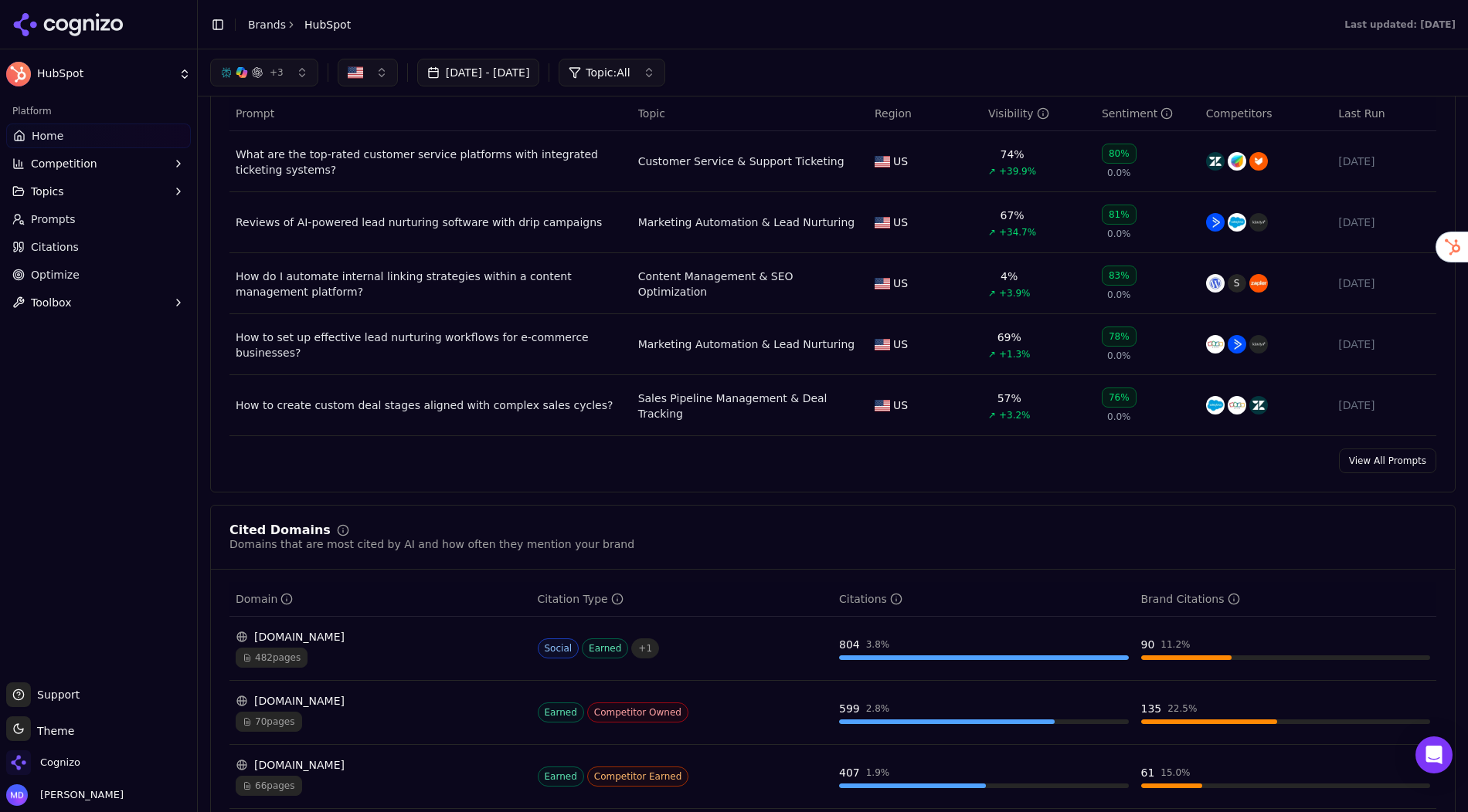
scroll to position [1027, 0]
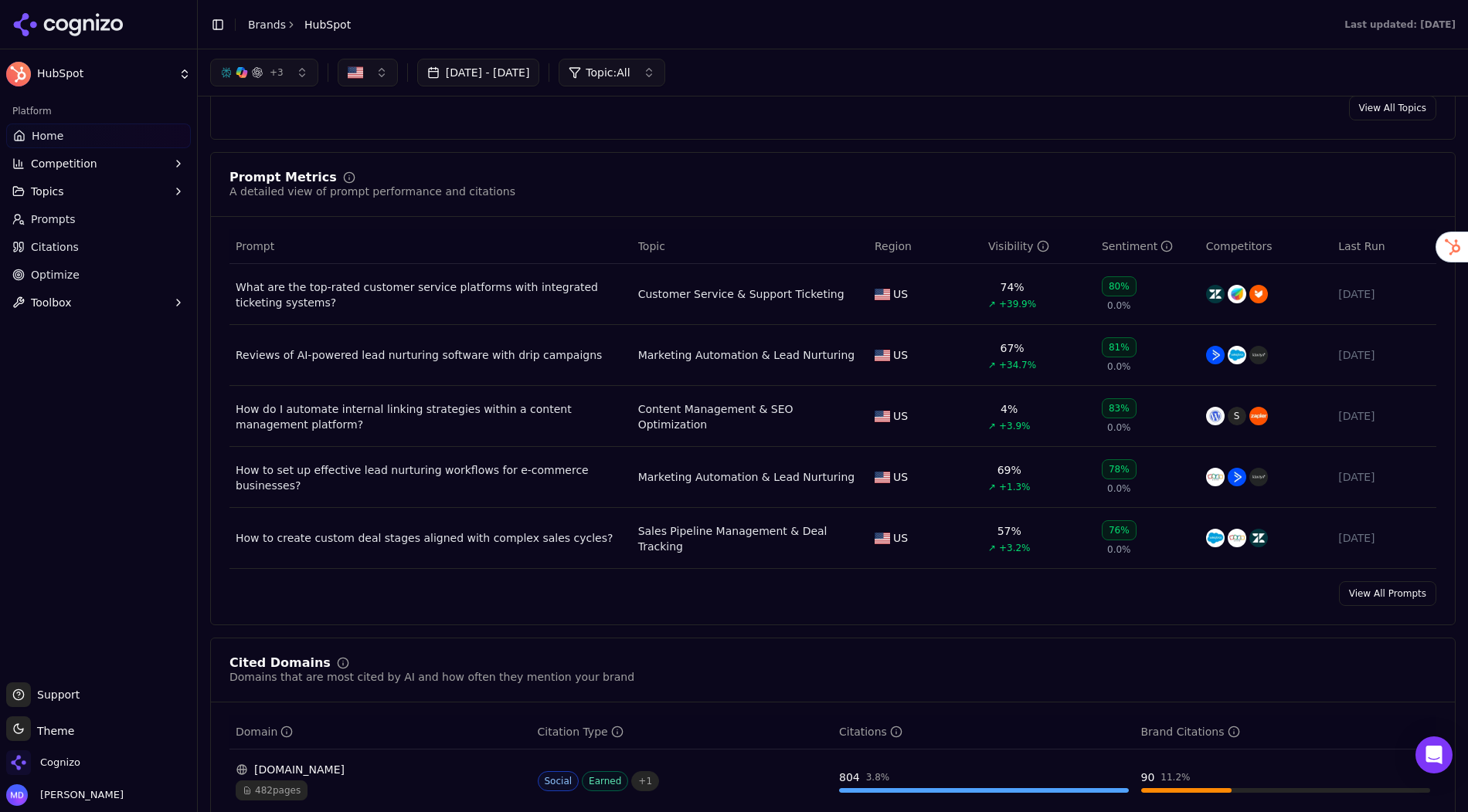
click at [1380, 587] on link "View All Prompts" at bounding box center [1387, 594] width 97 height 24
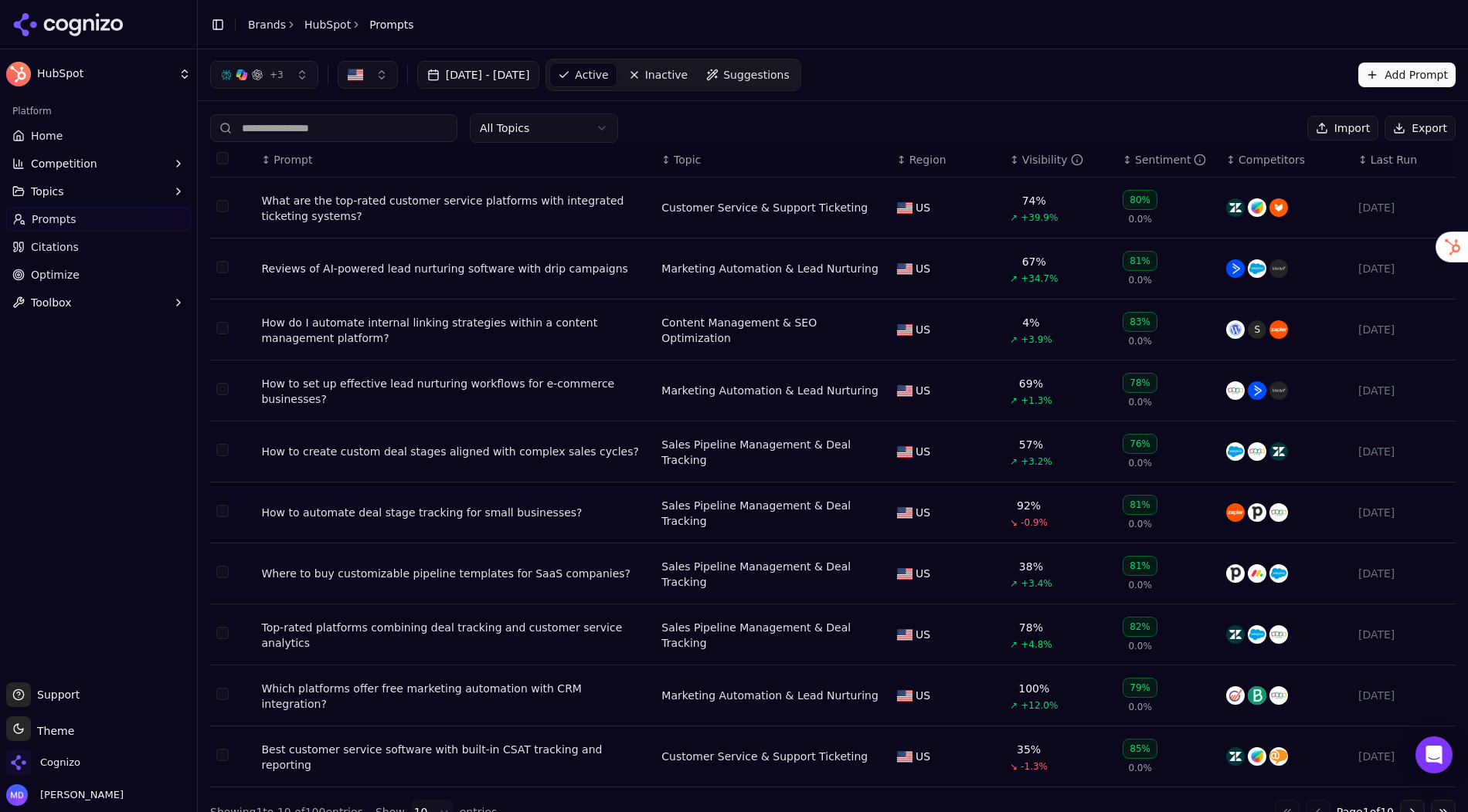
click at [1411, 70] on button "Add Prompt" at bounding box center [1406, 74] width 97 height 24
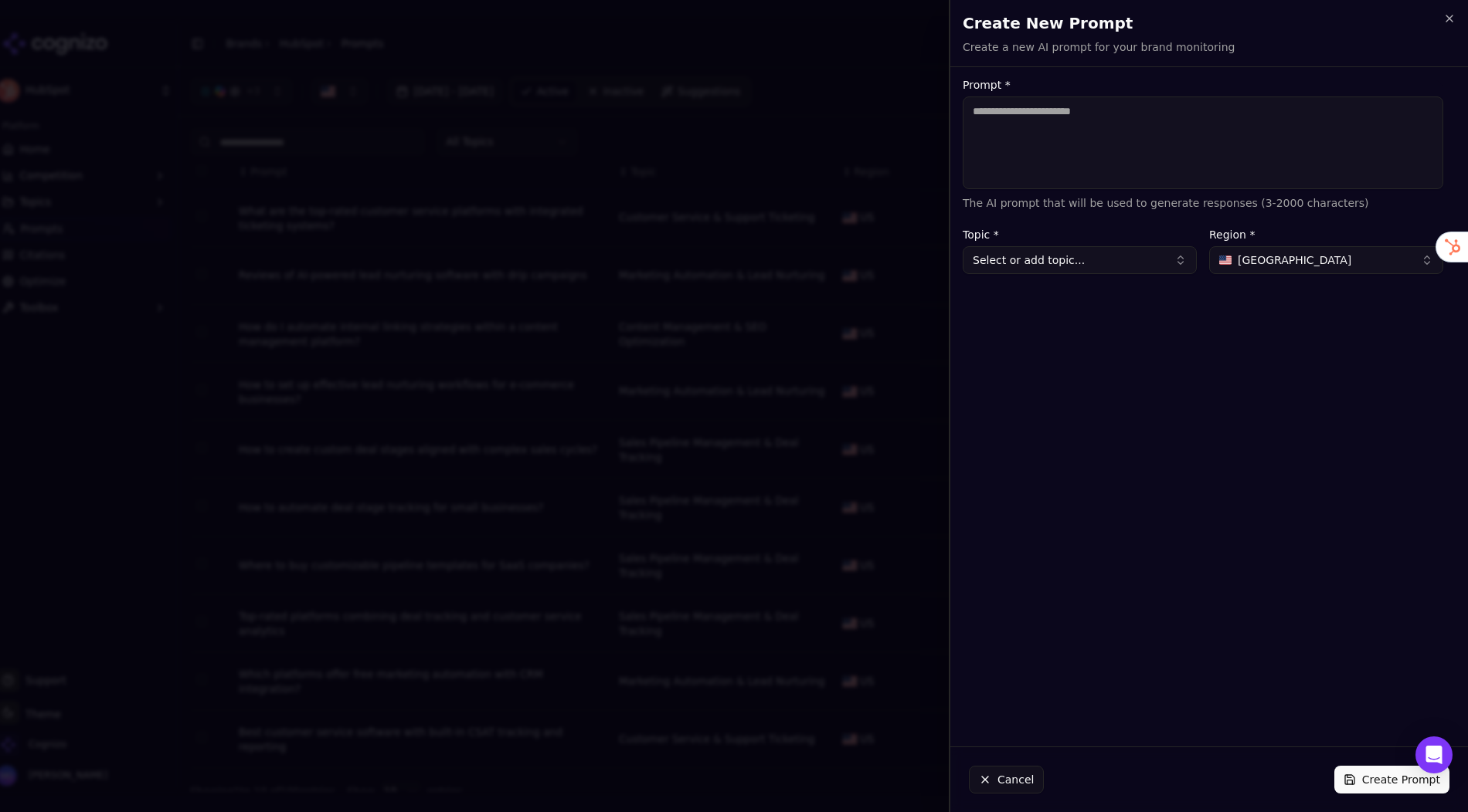
click at [1278, 254] on span "United States" at bounding box center [1294, 260] width 113 height 15
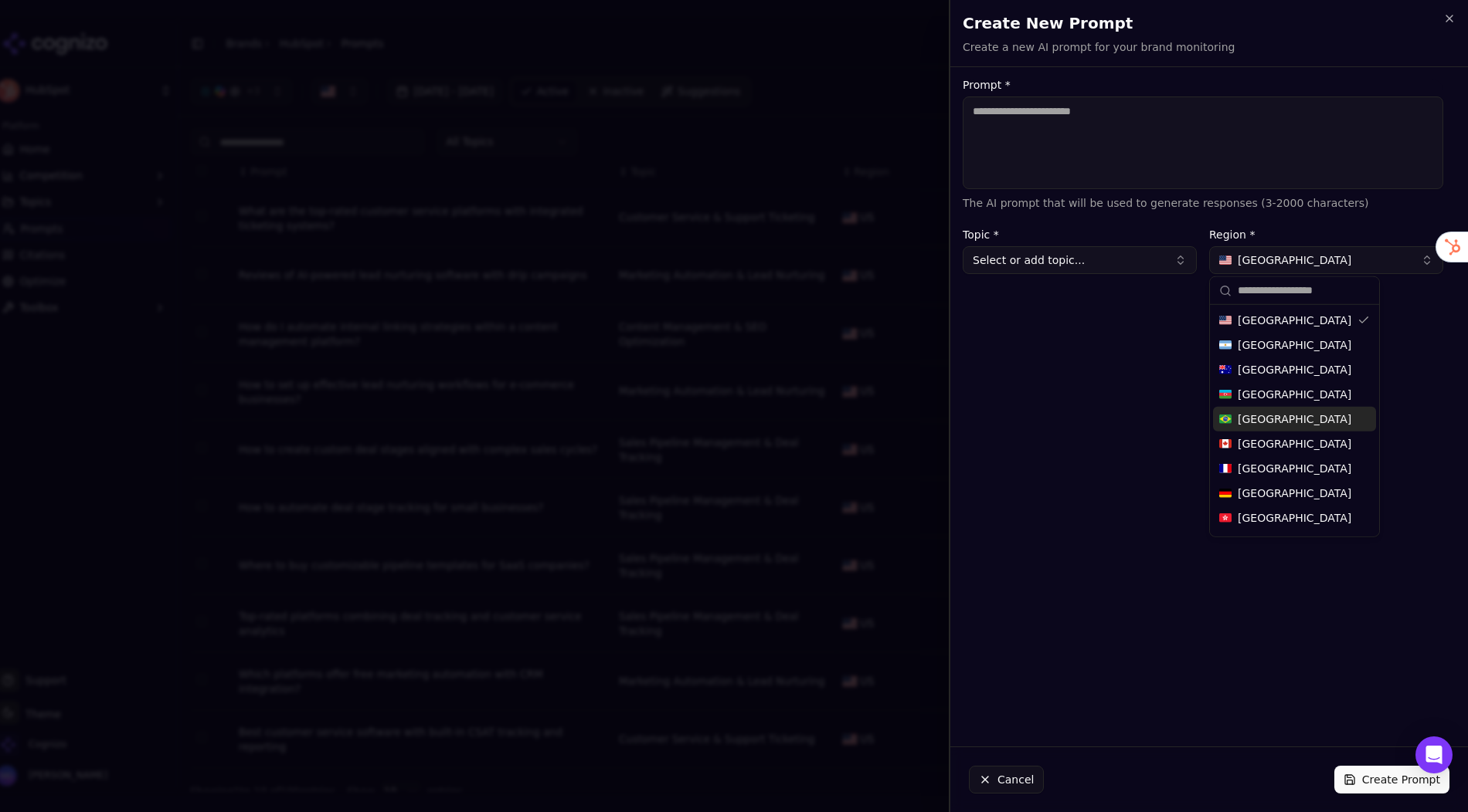
click at [1060, 468] on div "Prompt * The AI prompt that will be used to generate responses (3-2000 characte…" at bounding box center [1202, 407] width 505 height 655
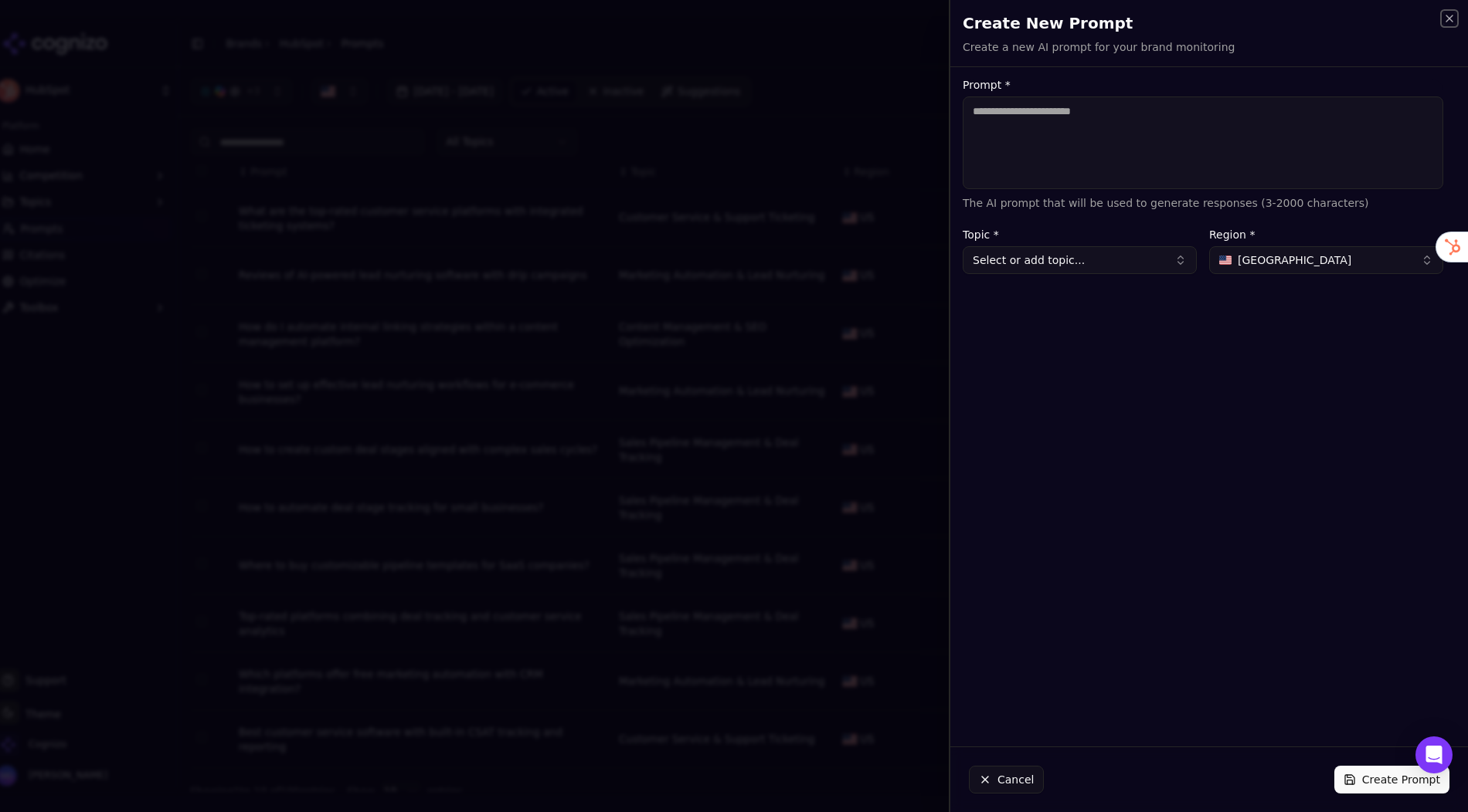
click at [1448, 18] on icon "button" at bounding box center [1449, 18] width 6 height 6
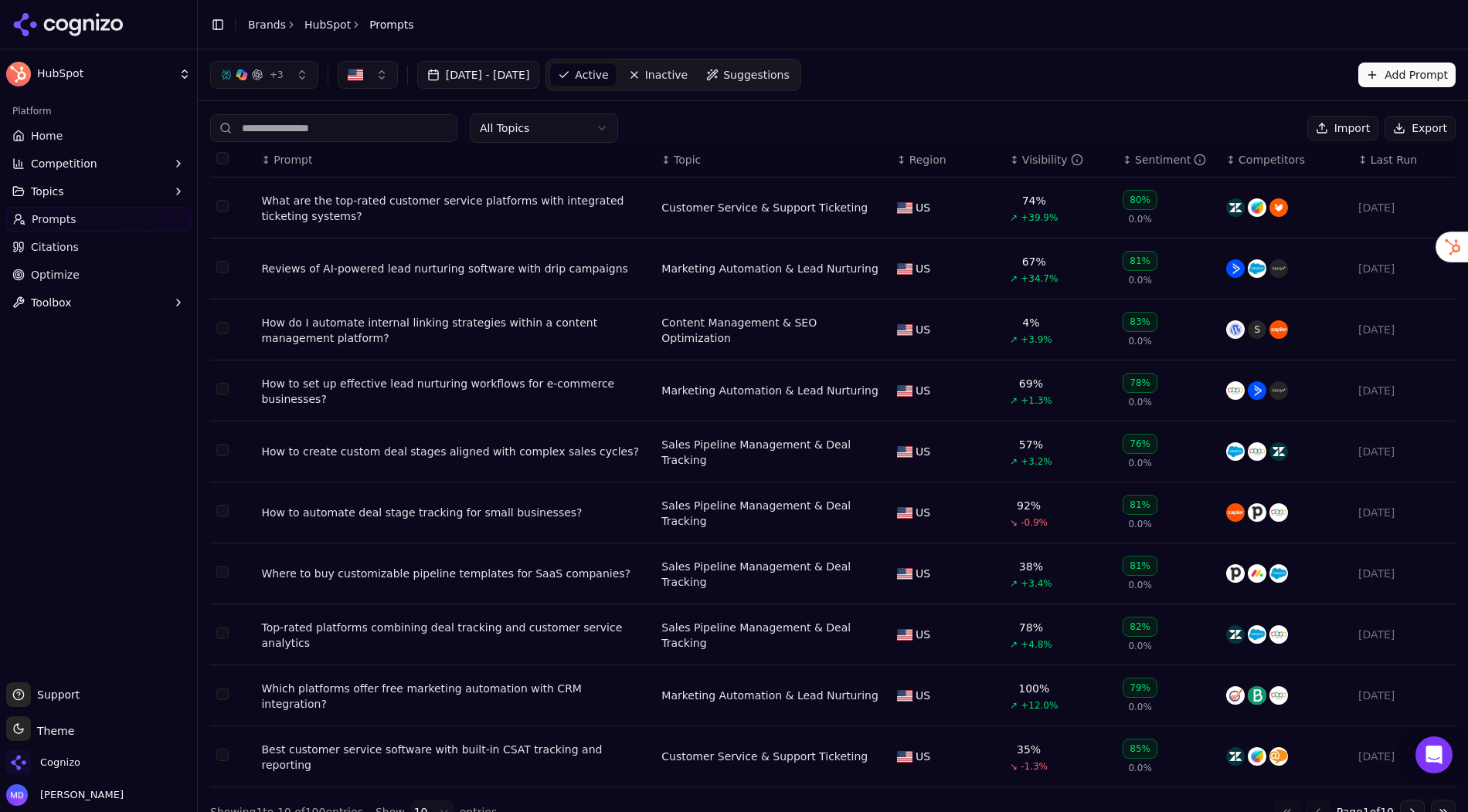
click at [62, 246] on span "Citations" at bounding box center [54, 246] width 48 height 15
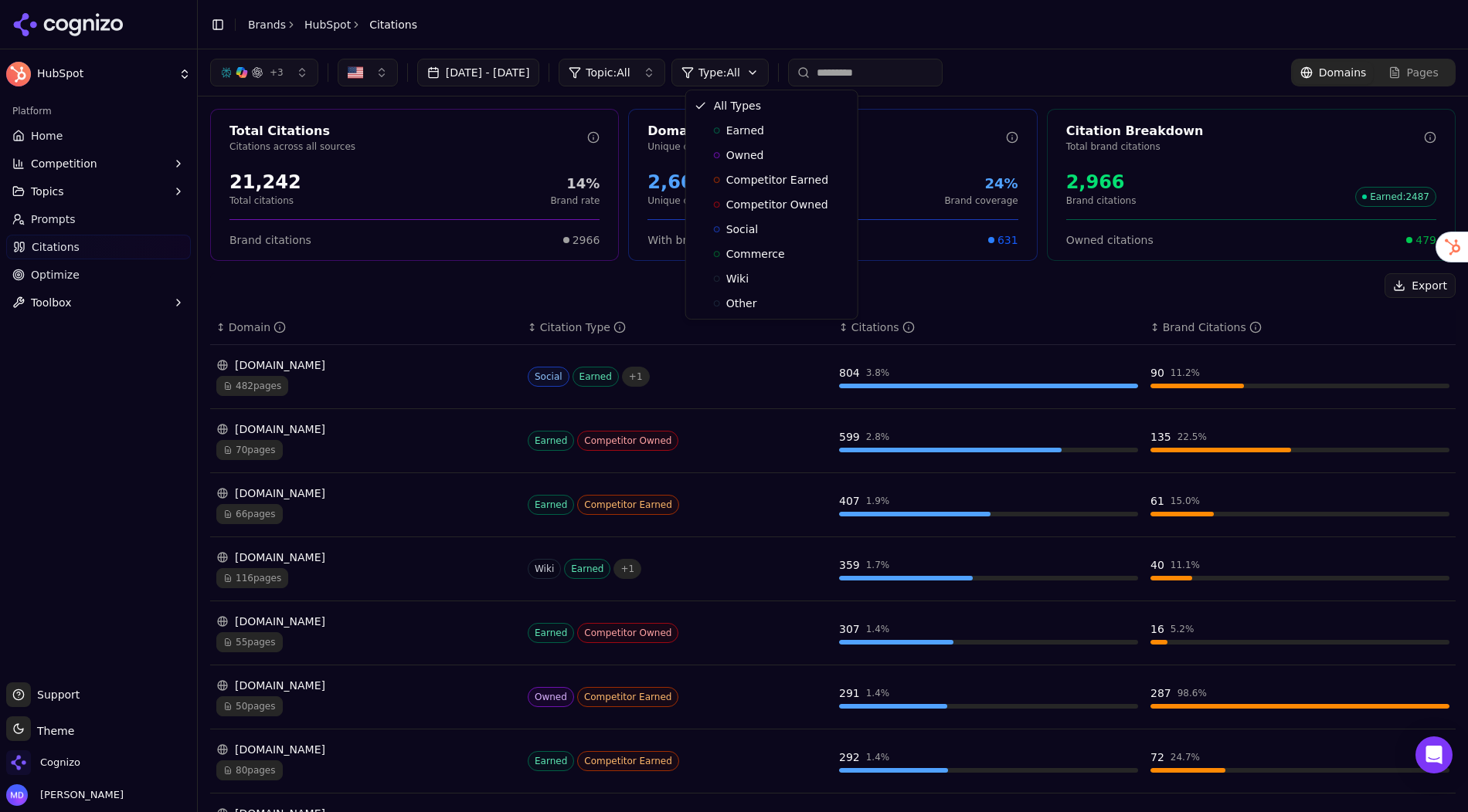
click at [785, 71] on html "HubSpot Platform Home Competition Topics Prompts Citations Optimize Toolbox Sup…" at bounding box center [734, 406] width 1468 height 812
click at [457, 290] on html "HubSpot Platform Home Competition Topics Prompts Citations Optimize Toolbox Sup…" at bounding box center [734, 406] width 1468 height 812
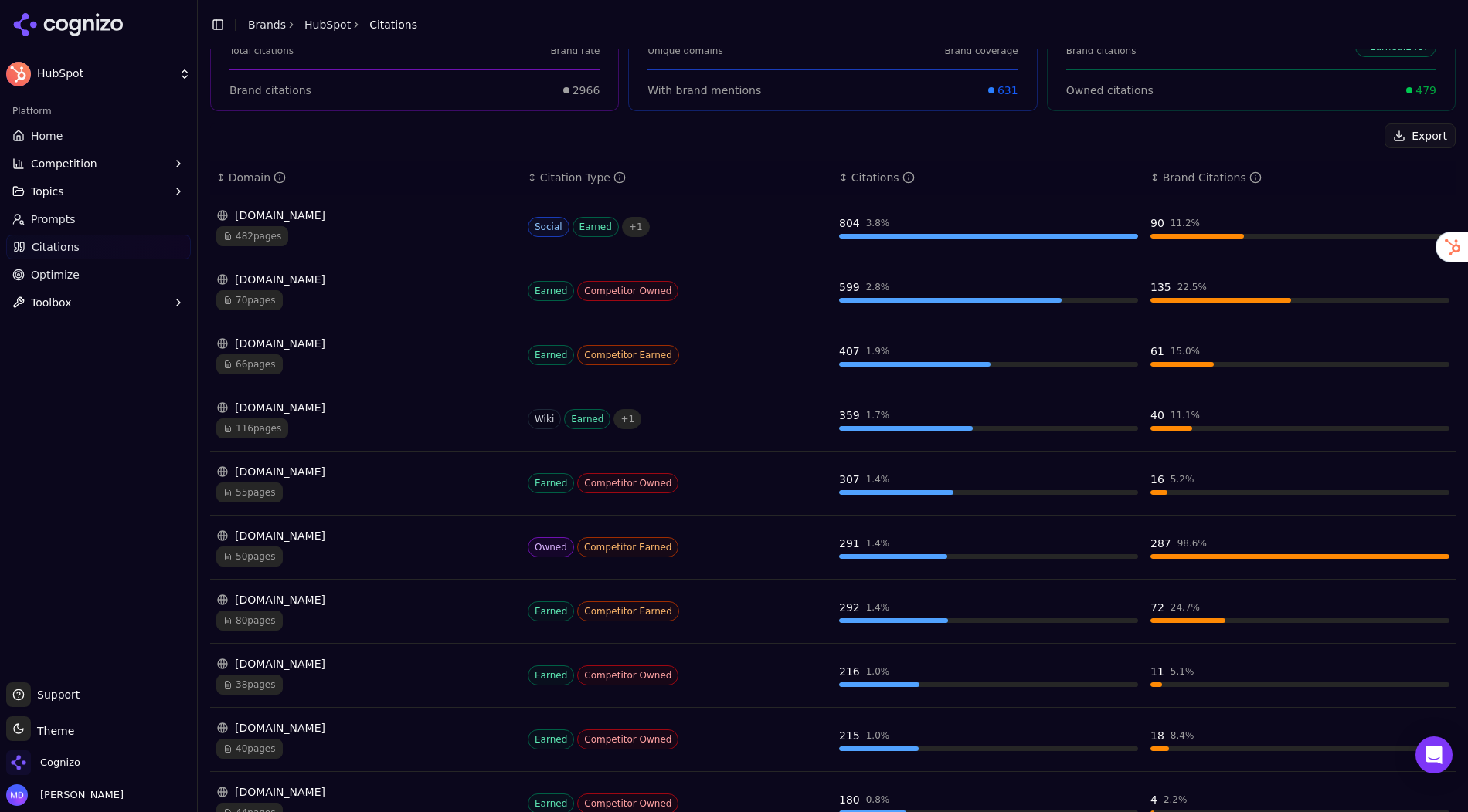
scroll to position [160, 0]
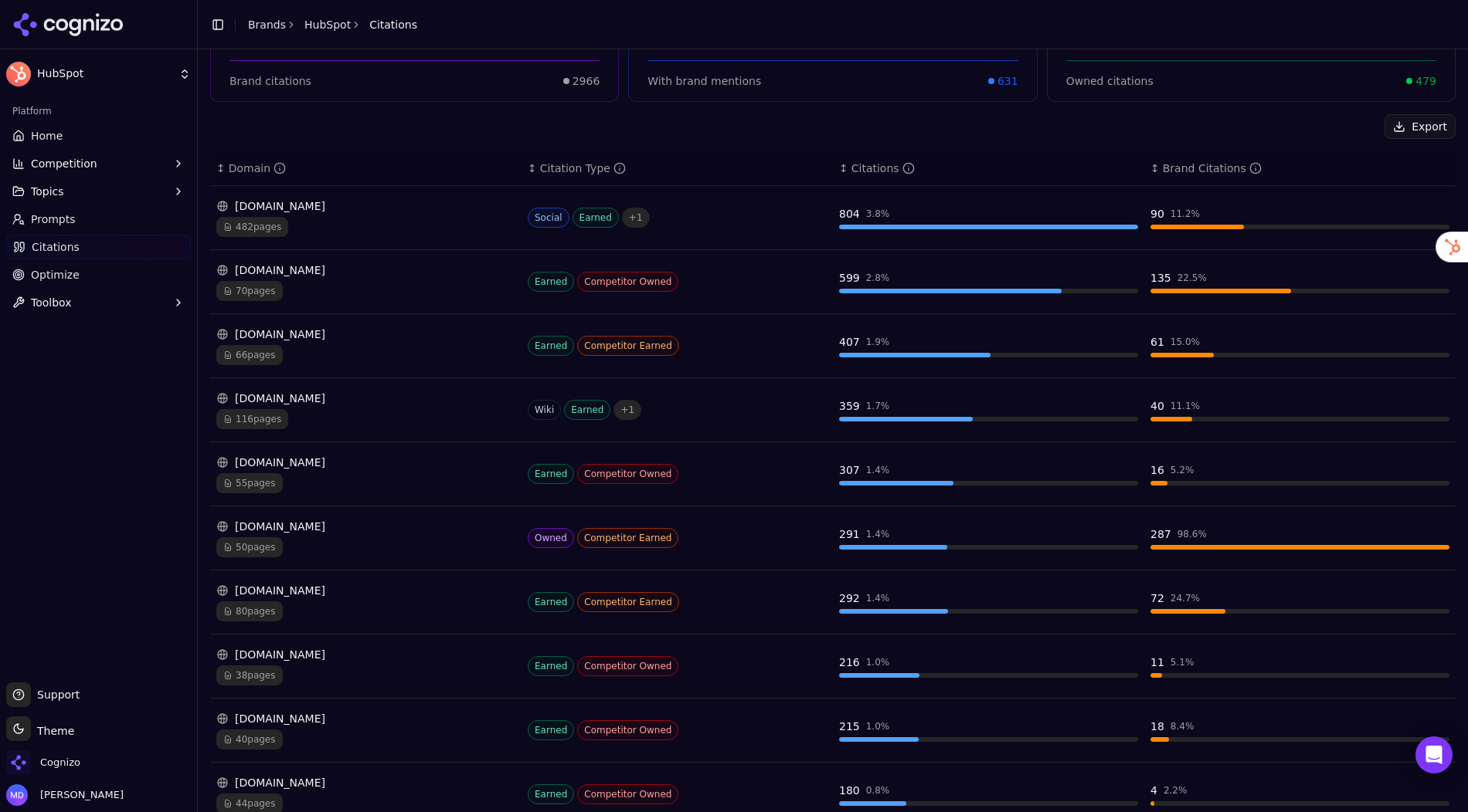
click at [1164, 174] on th "↕ Brand Citations" at bounding box center [1299, 169] width 311 height 34
click at [1162, 160] on div "Brand Citations" at bounding box center [1211, 168] width 99 height 15
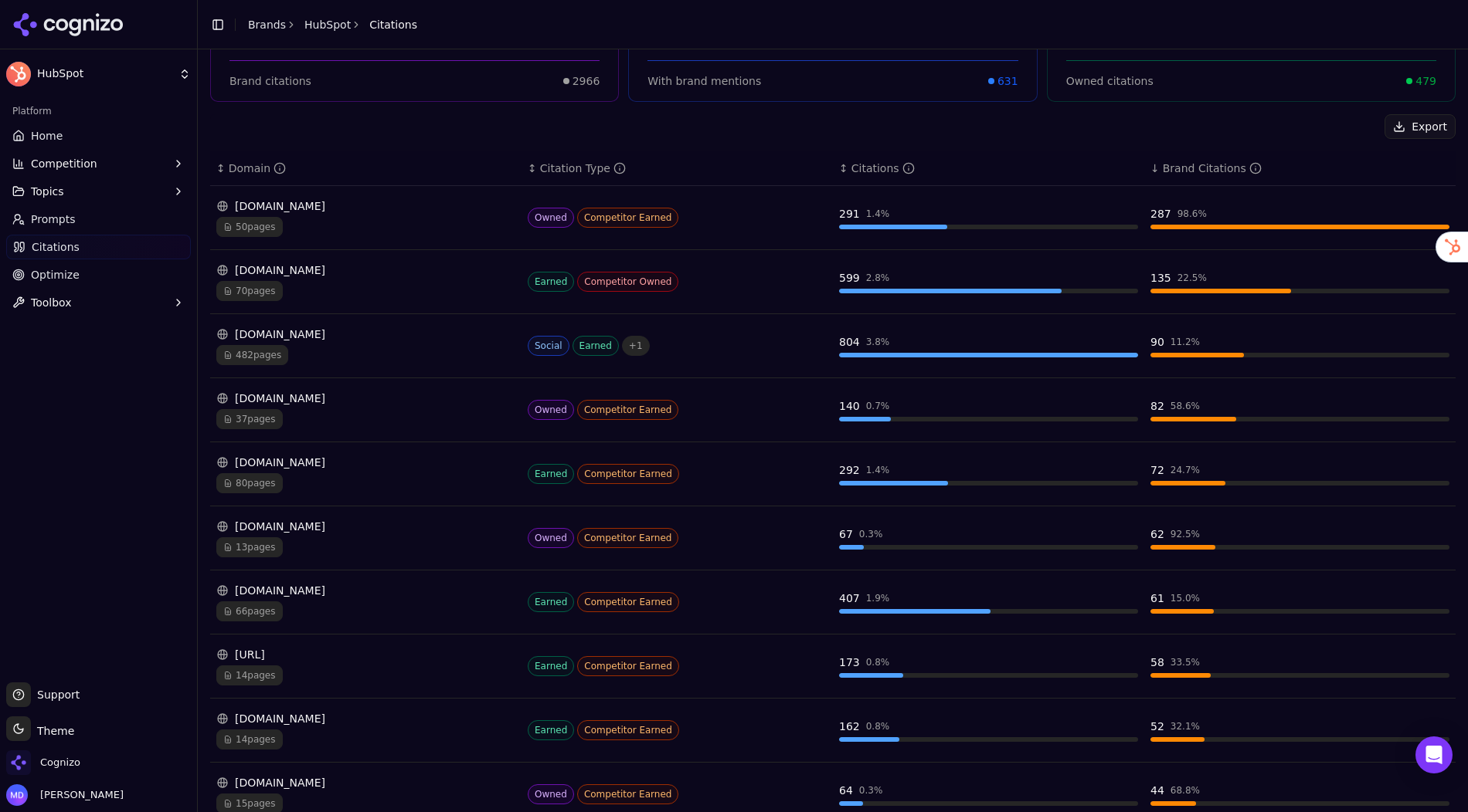
click at [241, 172] on div "Domain" at bounding box center [257, 168] width 57 height 15
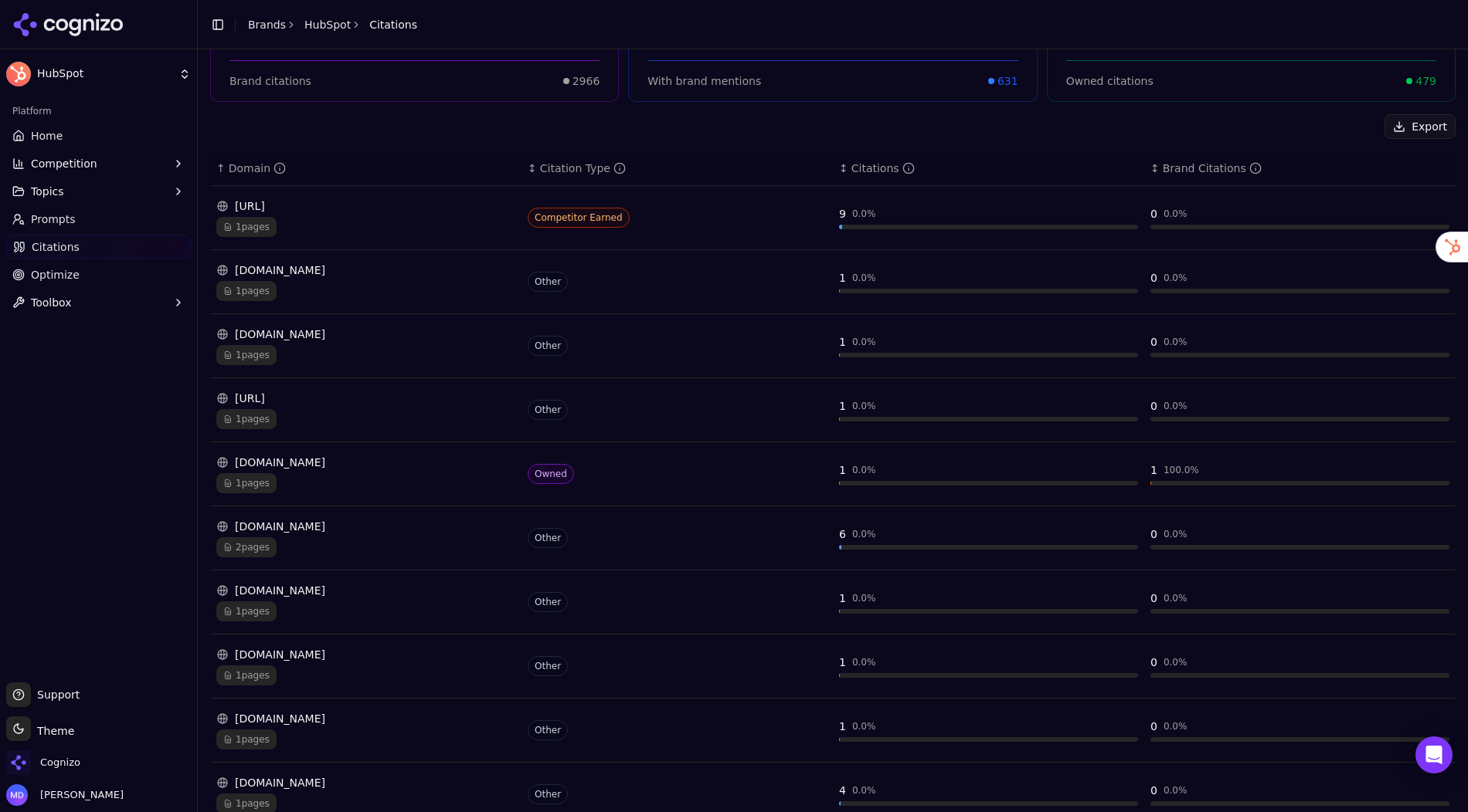
click at [241, 172] on div "Domain" at bounding box center [257, 168] width 57 height 15
click at [235, 168] on div "Domain" at bounding box center [257, 168] width 57 height 15
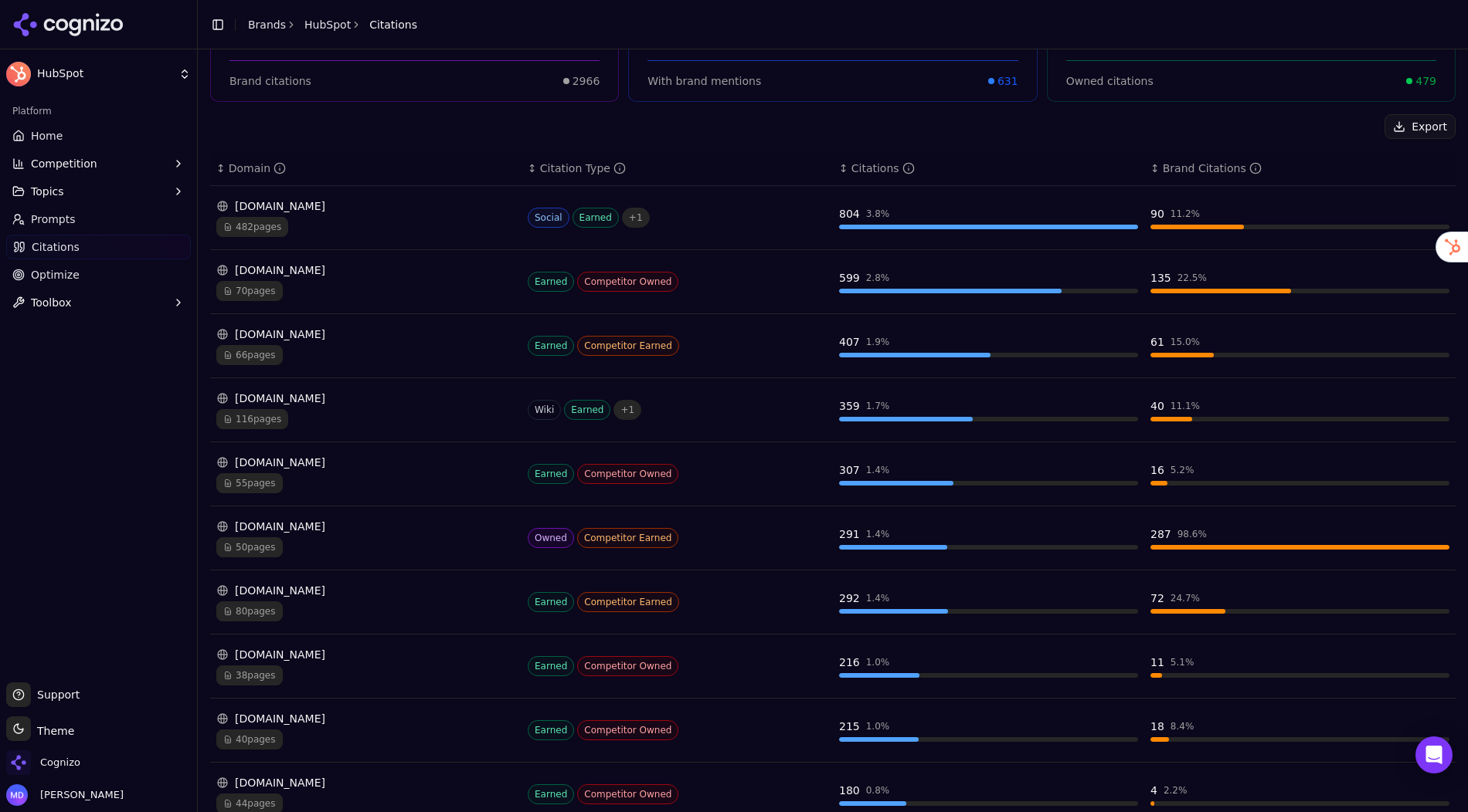
click at [363, 203] on div "[DOMAIN_NAME]" at bounding box center [366, 206] width 299 height 15
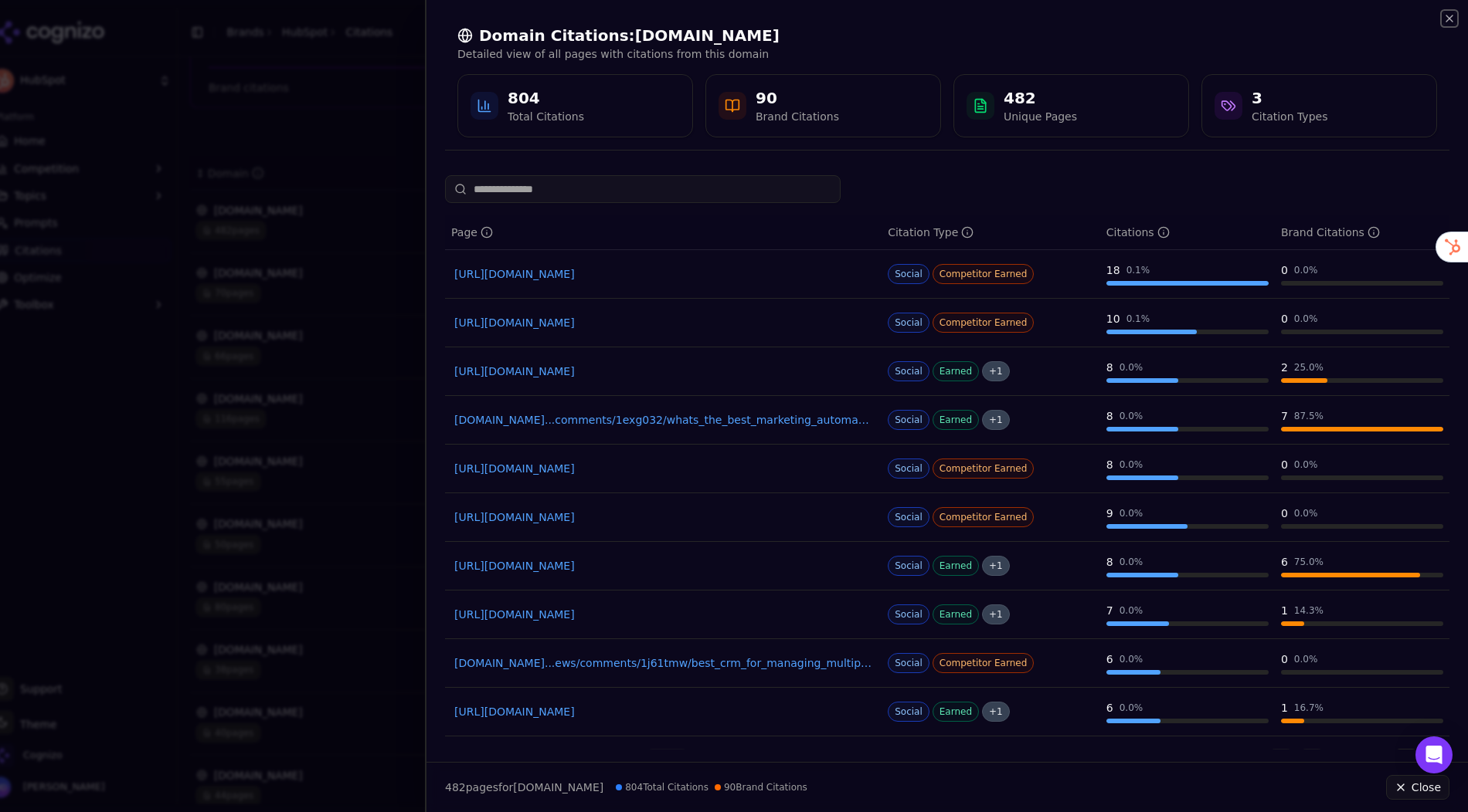
click at [1444, 24] on icon "button" at bounding box center [1450, 19] width 13 height 13
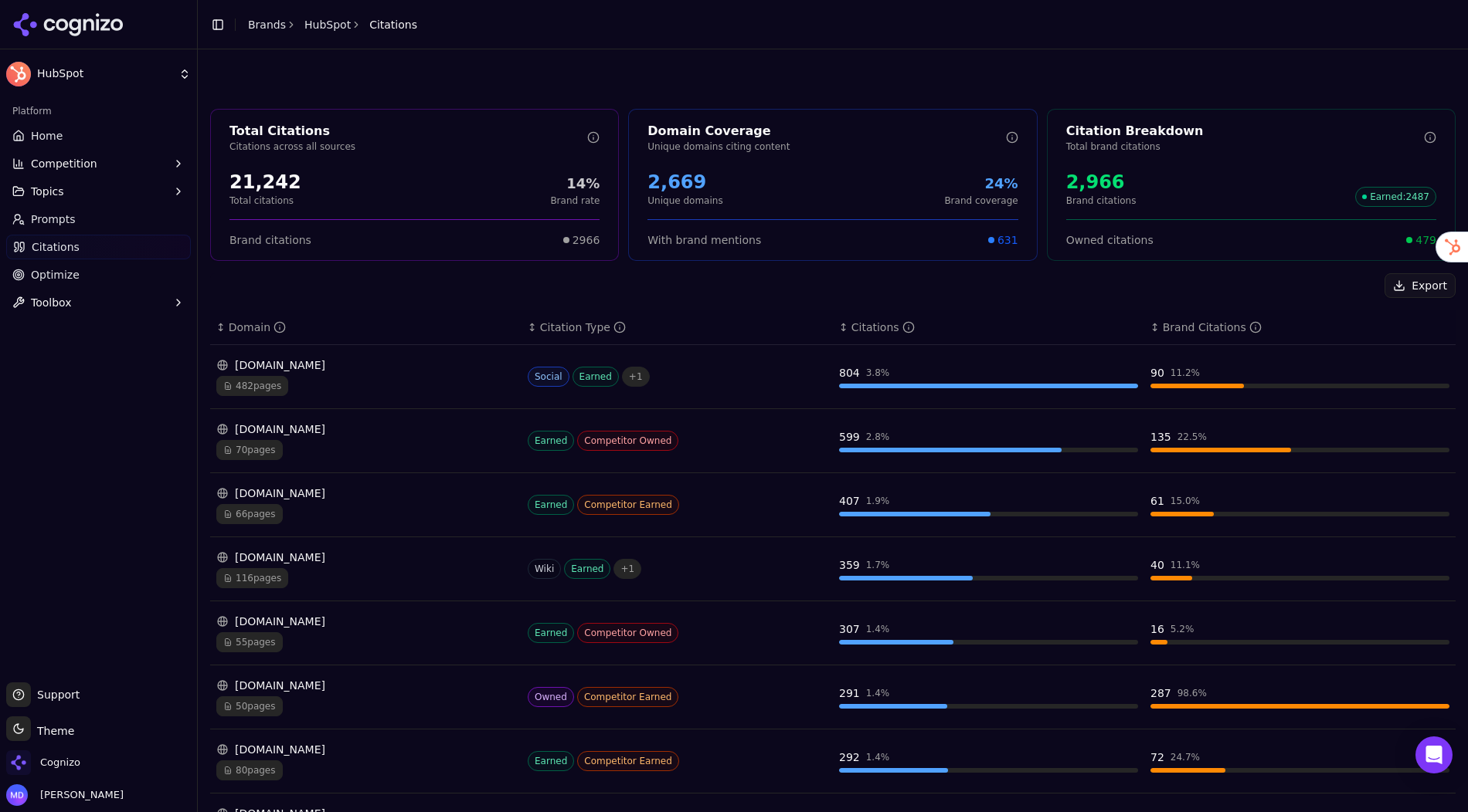
click at [112, 143] on link "Home" at bounding box center [99, 135] width 185 height 24
